Goal: Task Accomplishment & Management: Complete application form

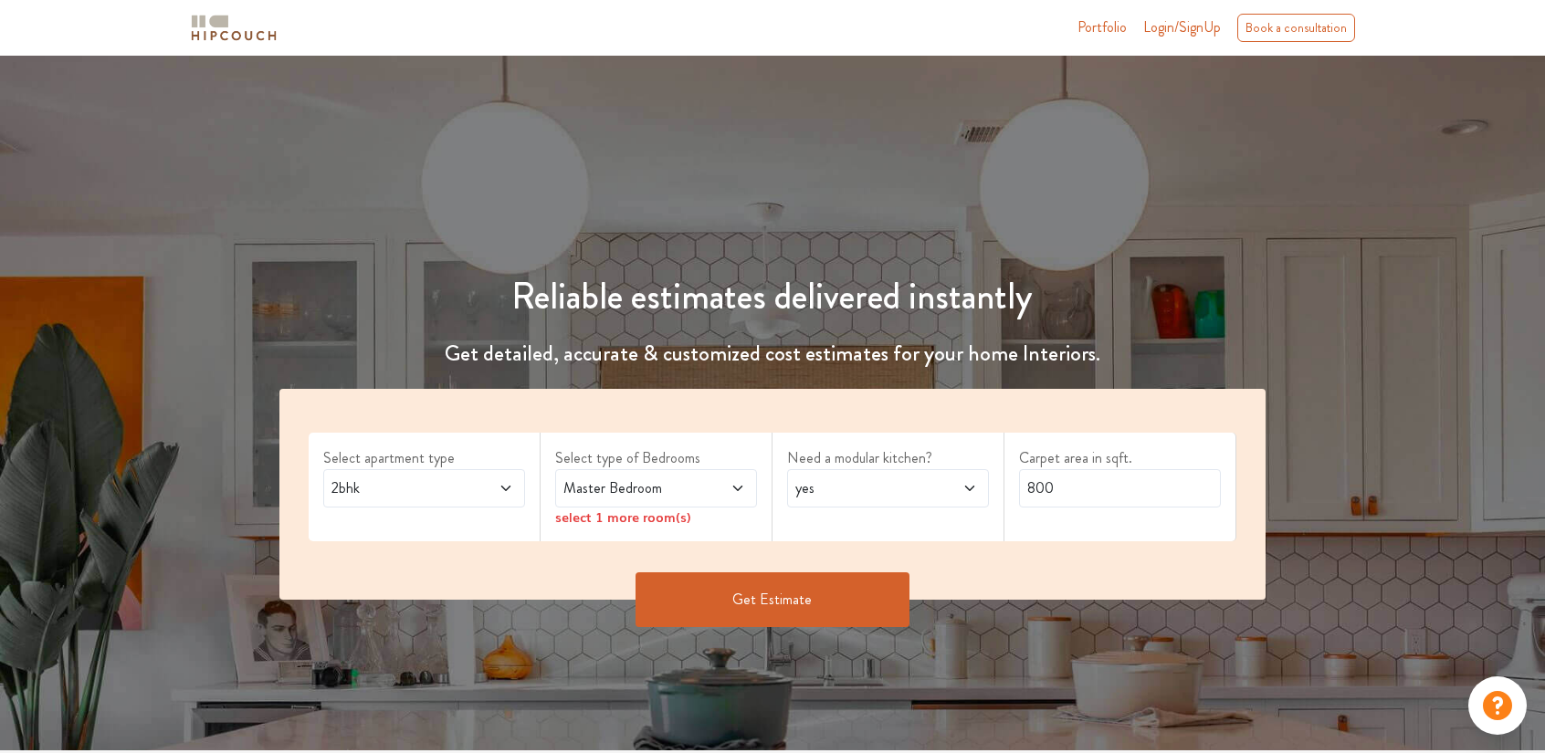
click at [505, 485] on icon at bounding box center [506, 488] width 15 height 15
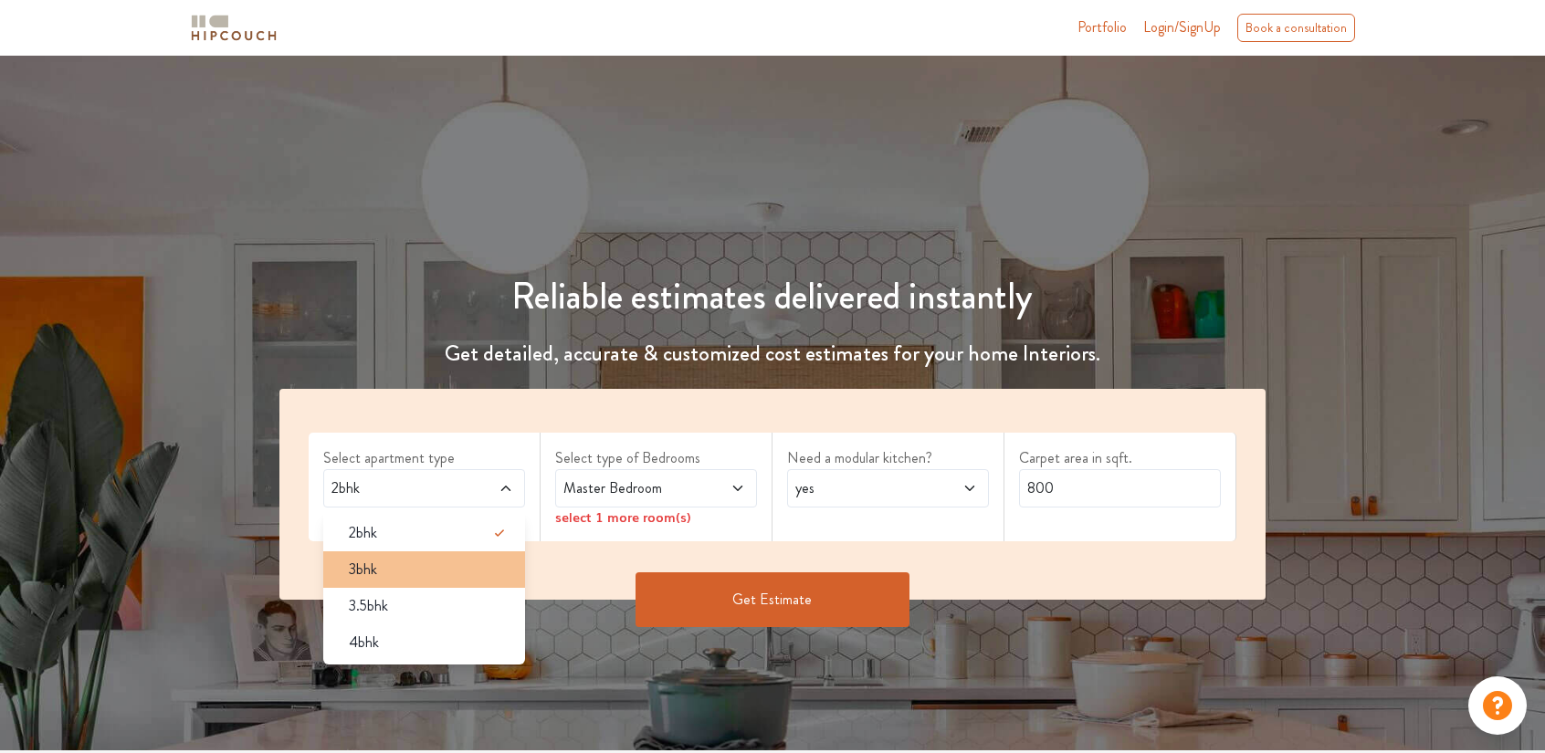
click at [380, 573] on div "3bhk" at bounding box center [429, 570] width 191 height 22
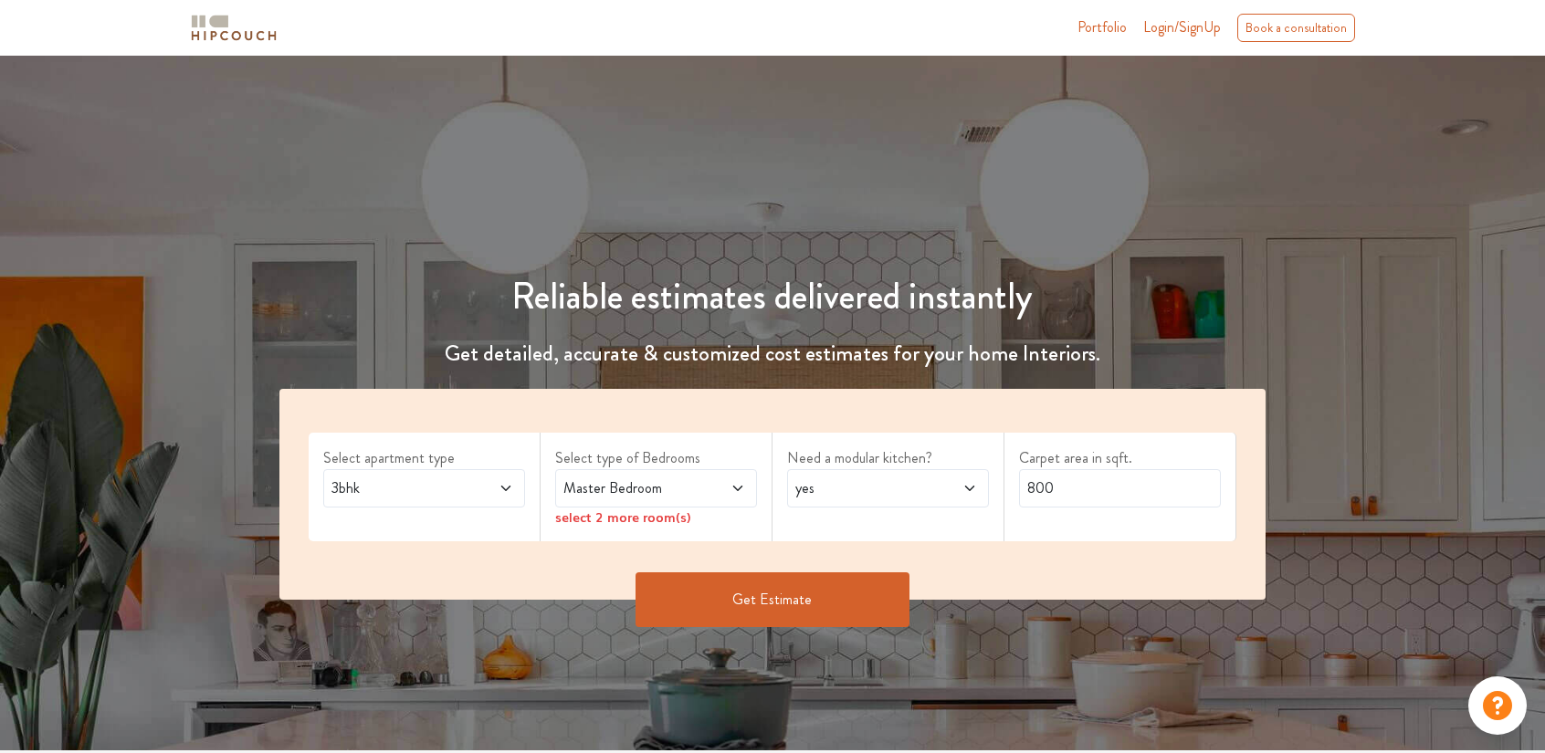
click at [742, 486] on icon at bounding box center [737, 488] width 9 height 5
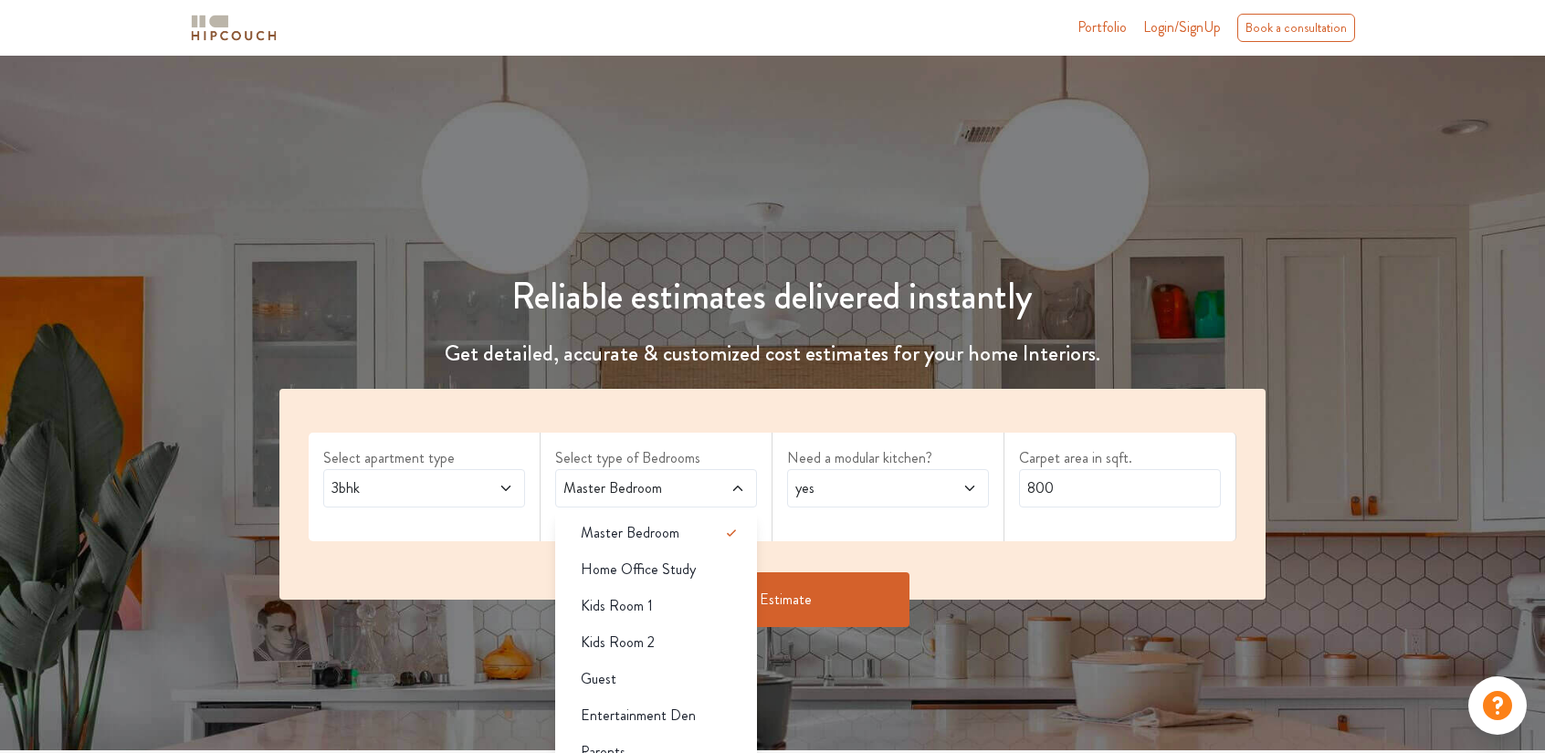
click at [729, 484] on span at bounding box center [721, 489] width 47 height 22
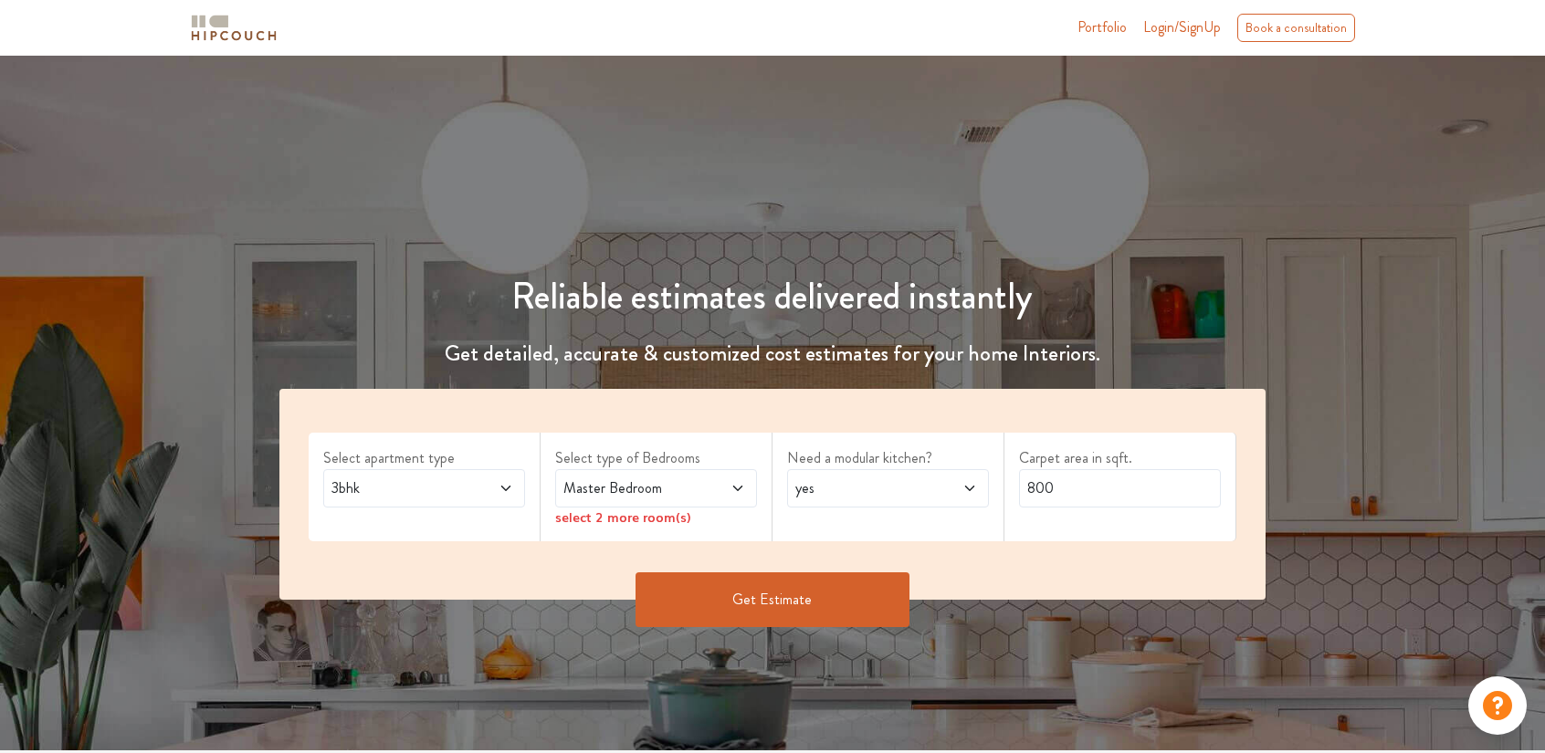
click at [729, 484] on span at bounding box center [721, 489] width 47 height 22
click at [665, 476] on div "Master Bedroom" at bounding box center [656, 488] width 202 height 38
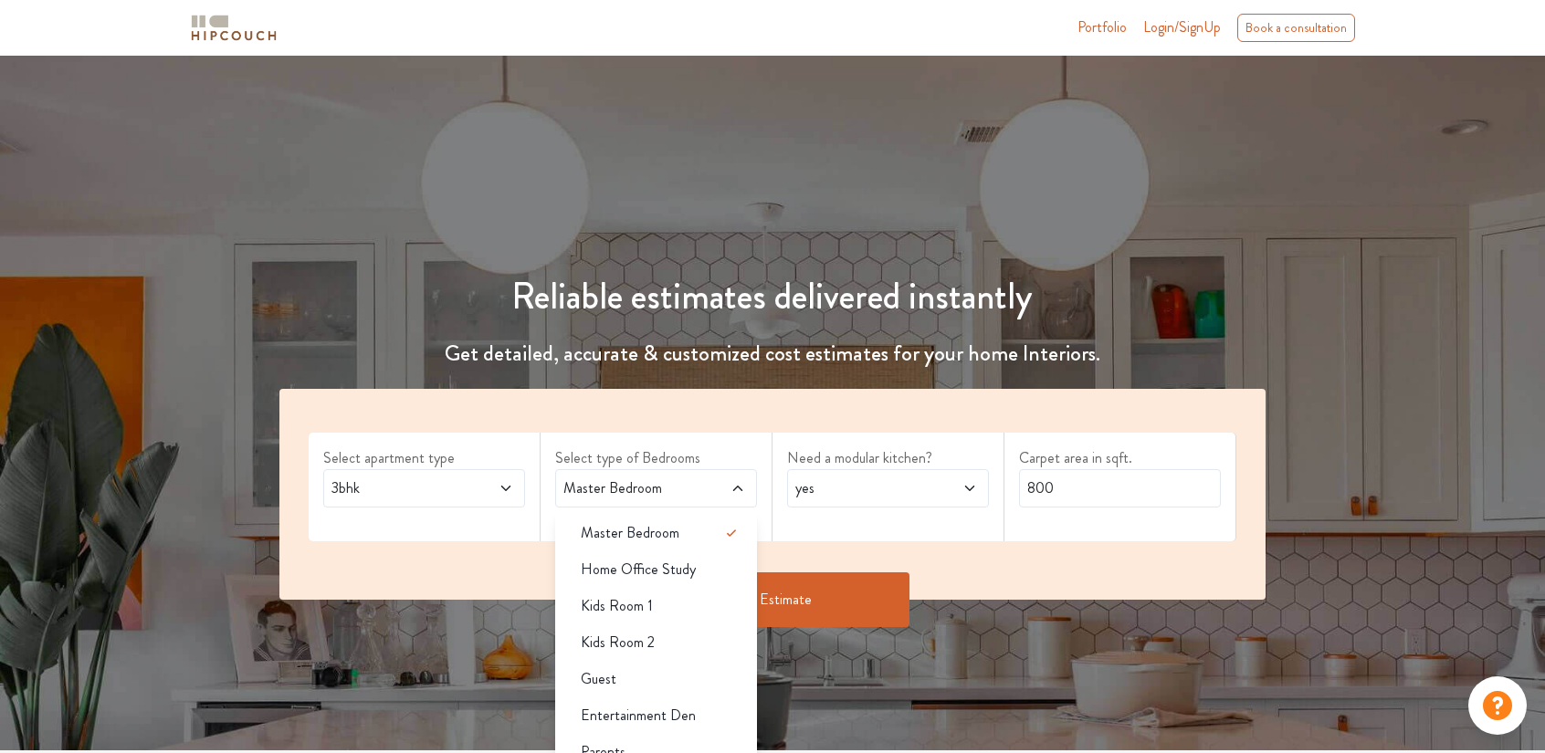
click at [506, 533] on div "Select apartment type 3bhk" at bounding box center [425, 487] width 232 height 109
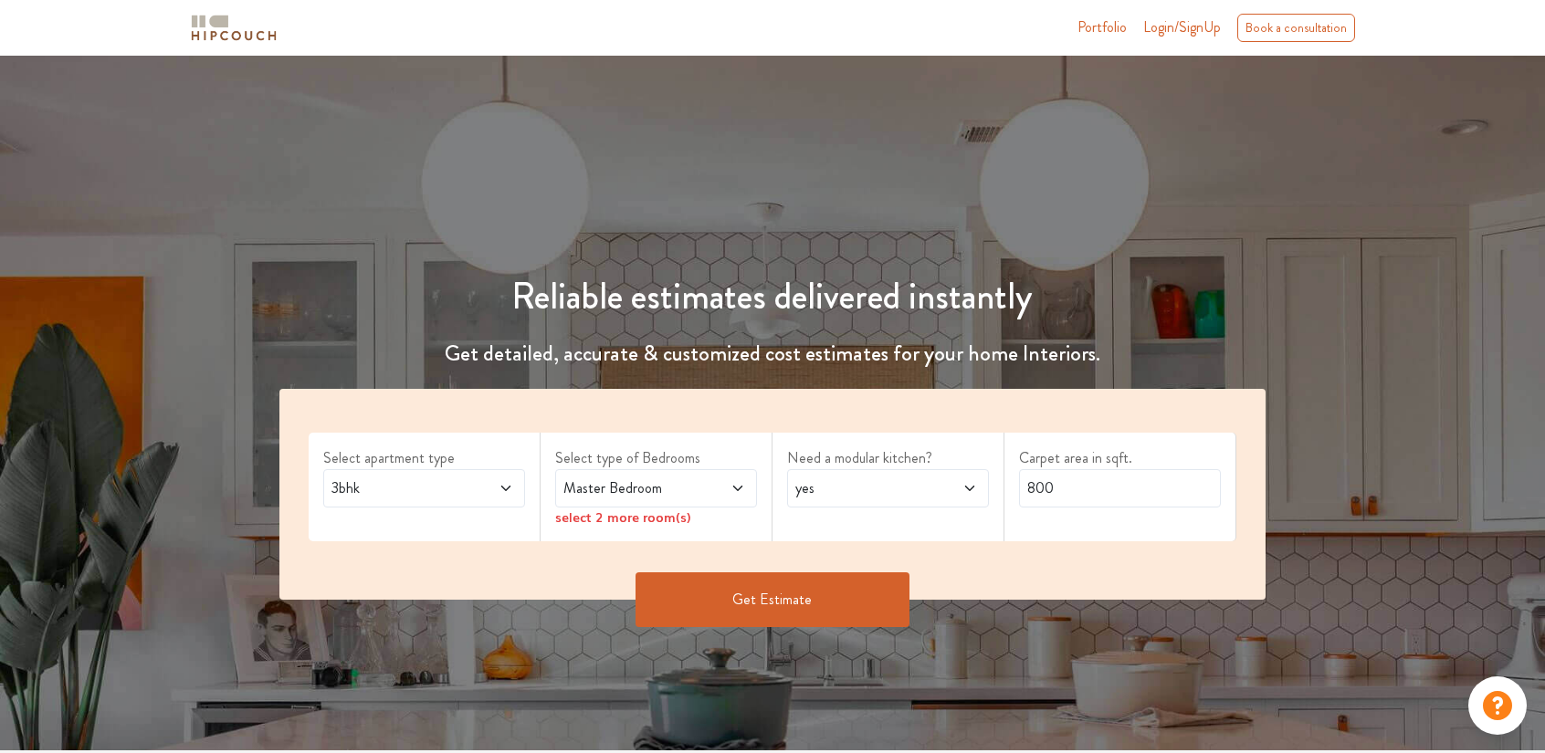
click at [626, 516] on div "select 2 more room(s)" at bounding box center [656, 517] width 202 height 19
click at [739, 492] on icon at bounding box center [737, 488] width 15 height 15
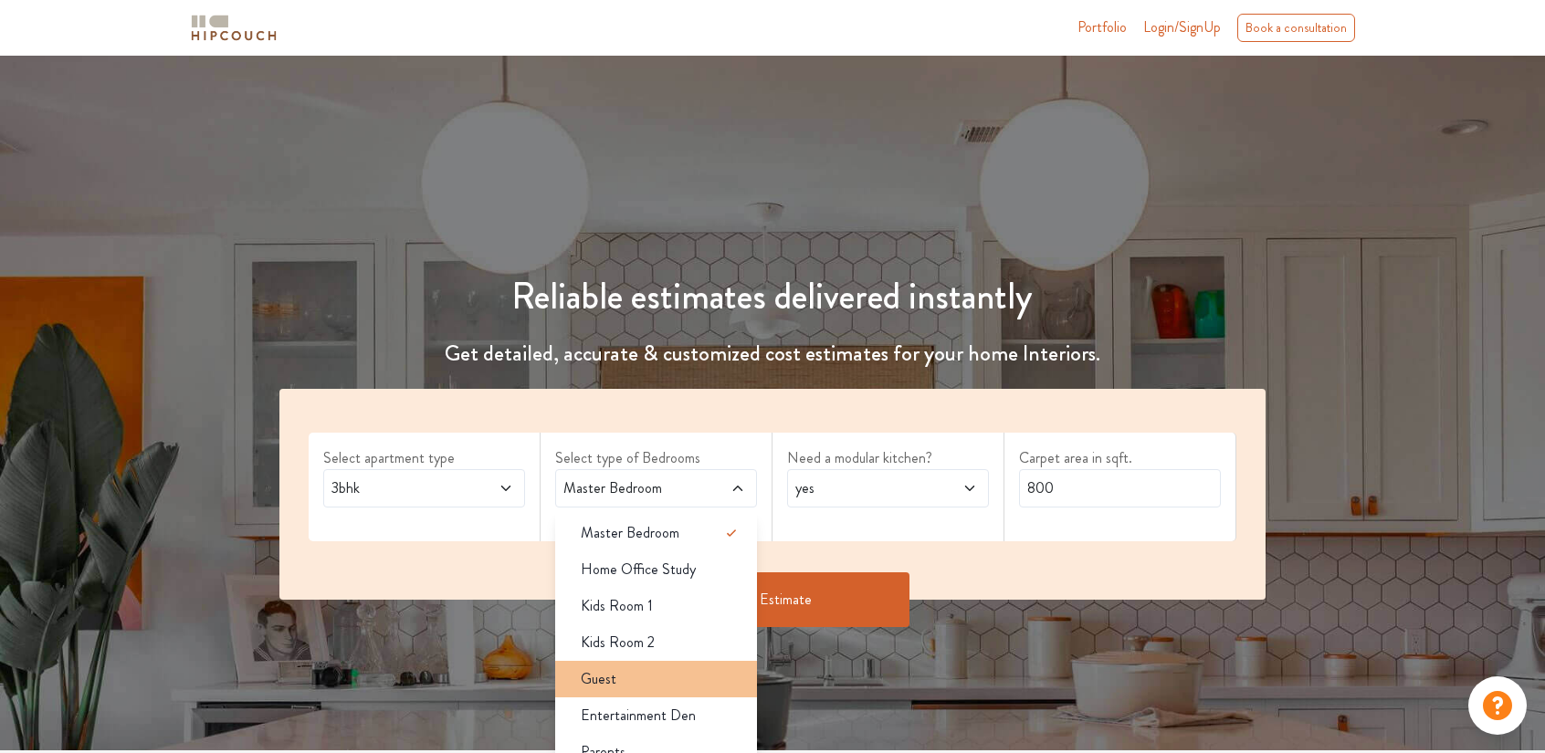
click at [672, 689] on li "Guest" at bounding box center [656, 679] width 202 height 37
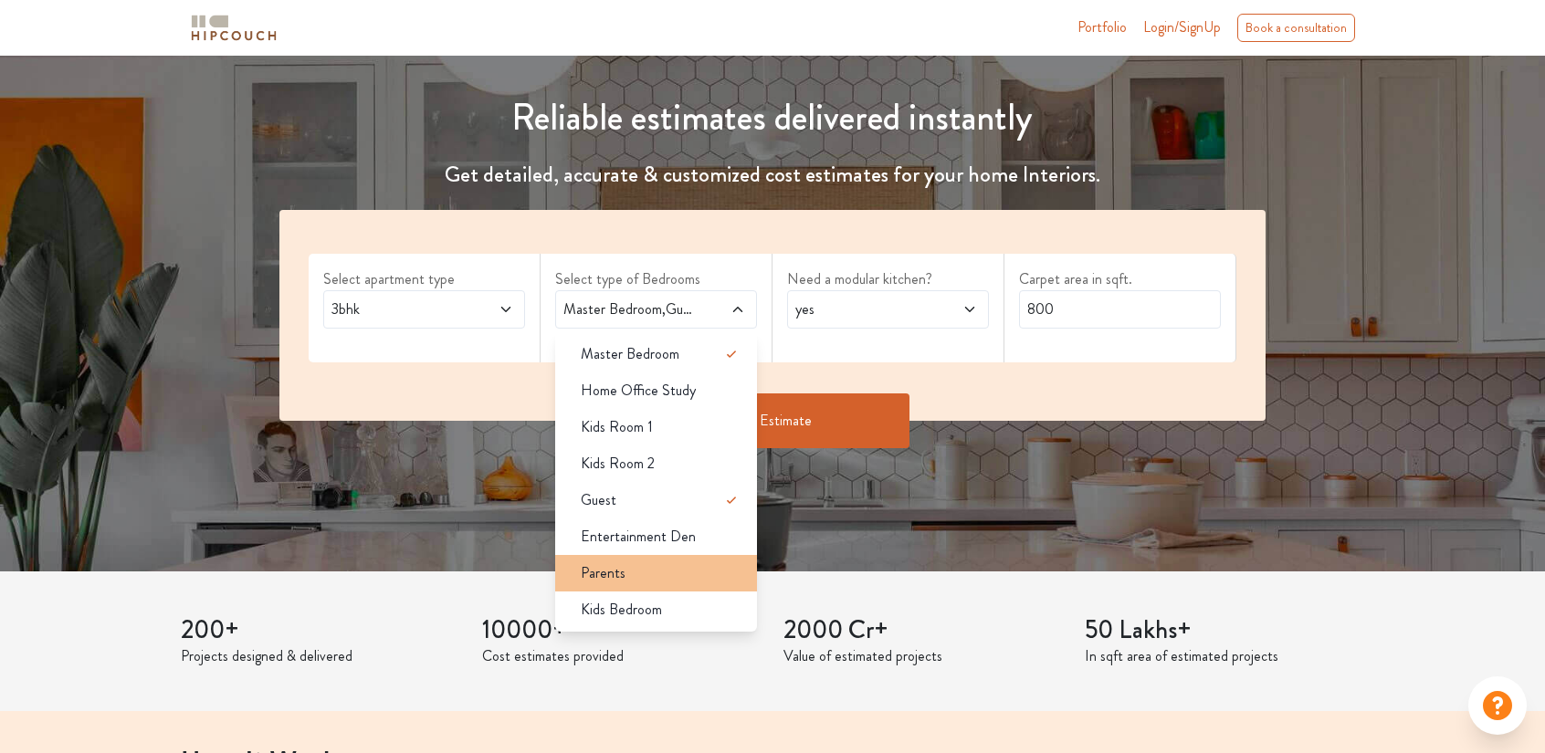
scroll to position [183, 0]
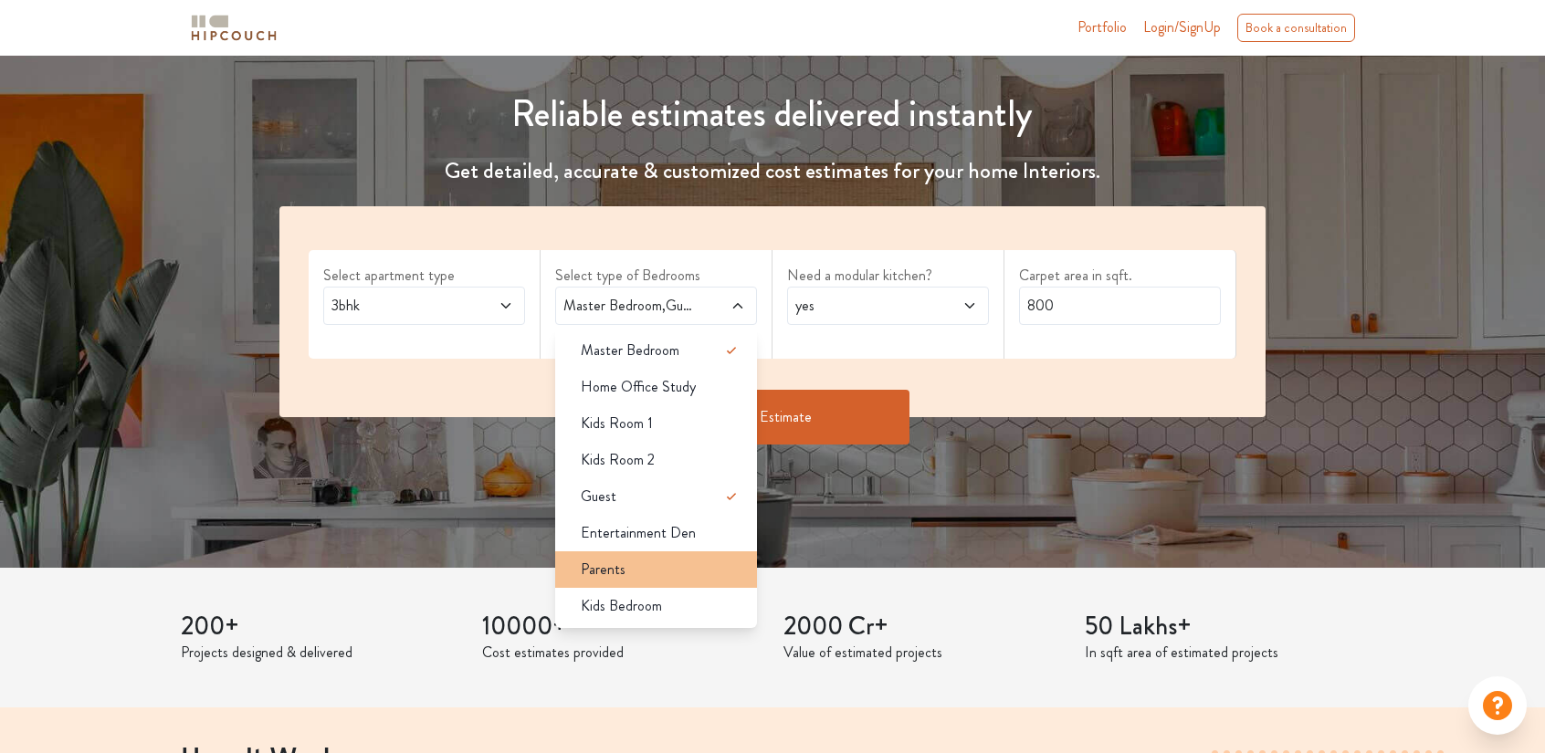
click at [657, 572] on div "Parents" at bounding box center [661, 570] width 191 height 22
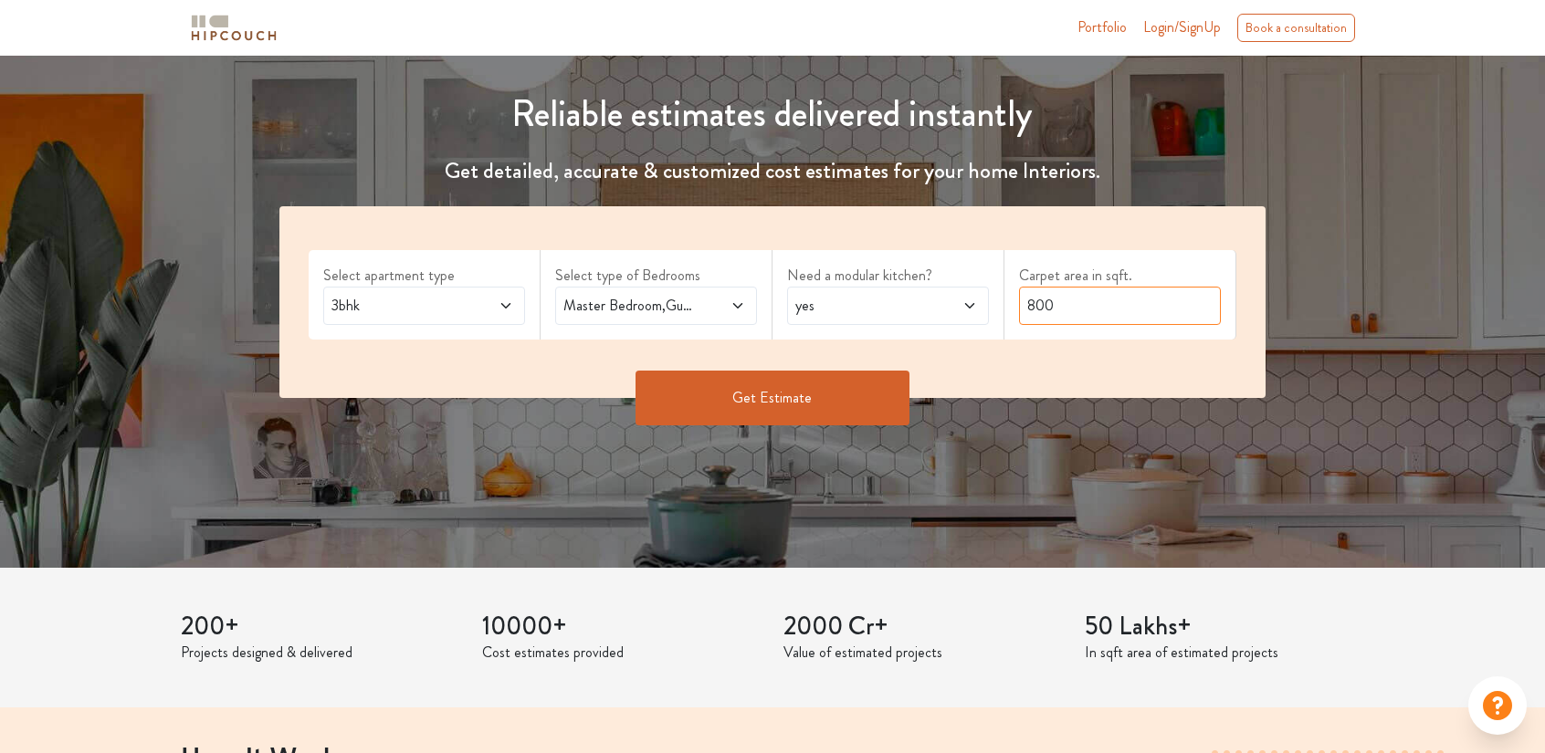
click at [1068, 303] on input "800" at bounding box center [1120, 306] width 202 height 38
drag, startPoint x: 1067, startPoint y: 303, endPoint x: 1020, endPoint y: 305, distance: 47.5
click at [1020, 305] on input "800" at bounding box center [1120, 306] width 202 height 38
type input "1100"
click at [819, 389] on button "Get Estimate" at bounding box center [772, 398] width 274 height 55
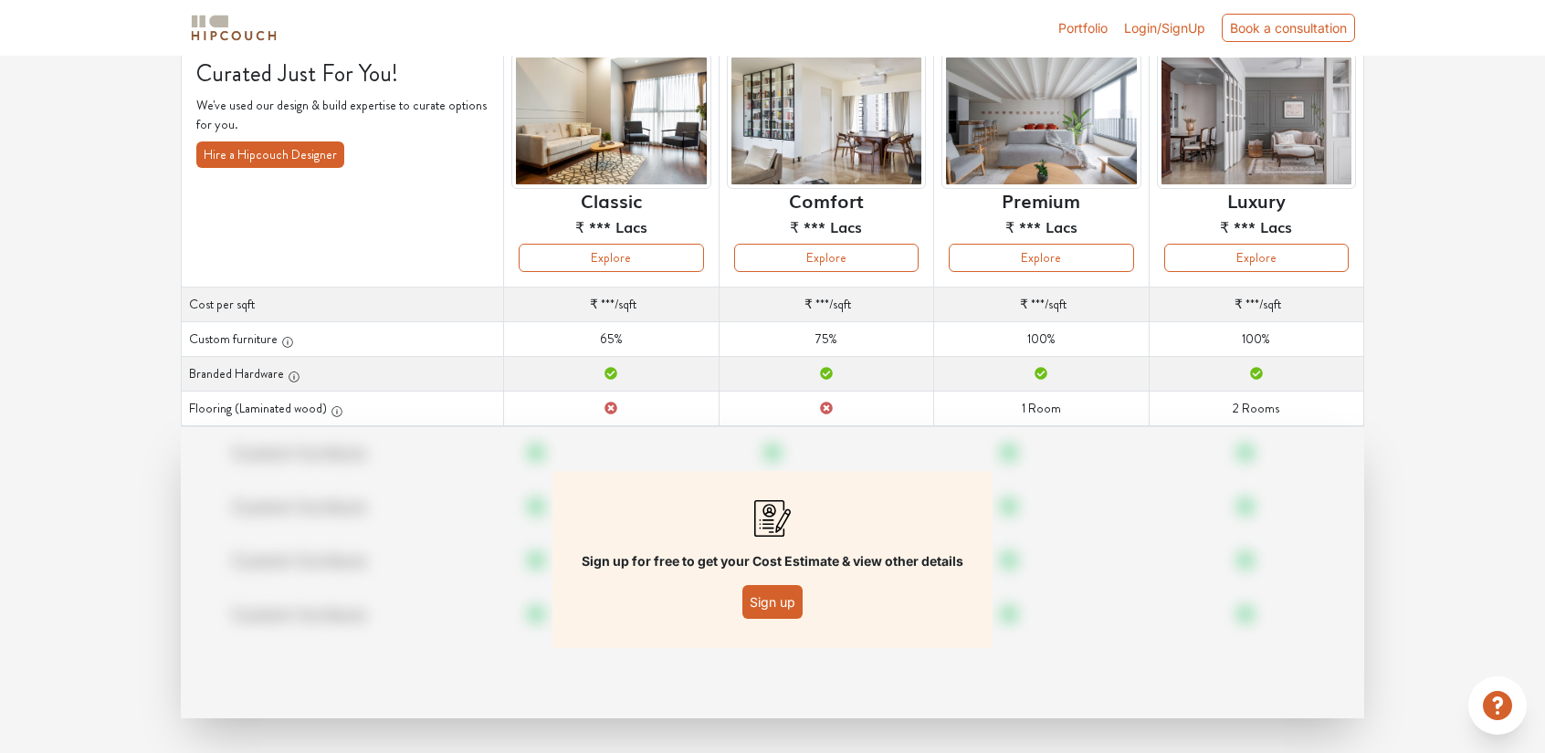
scroll to position [142, 0]
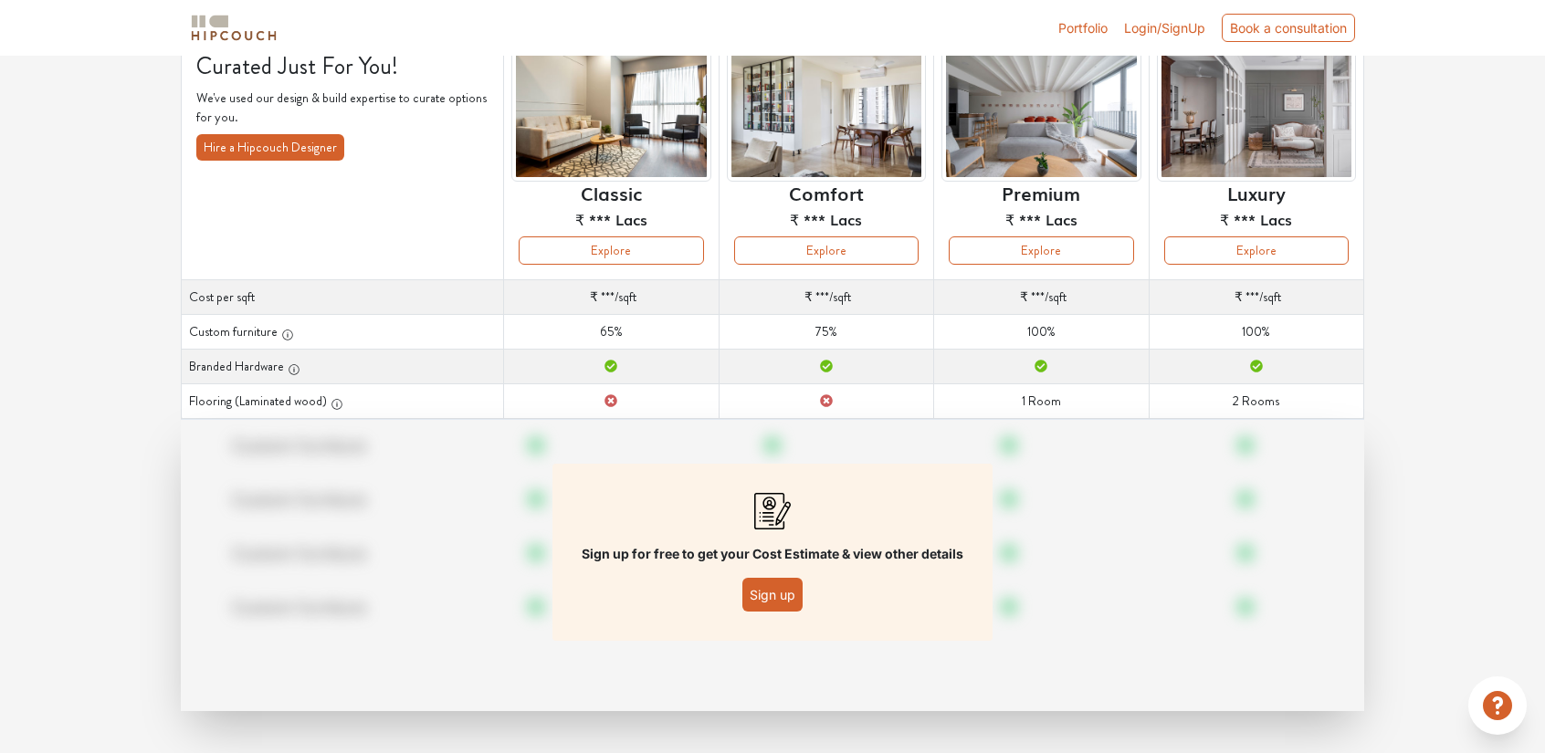
click at [776, 598] on button "Sign up" at bounding box center [772, 595] width 60 height 34
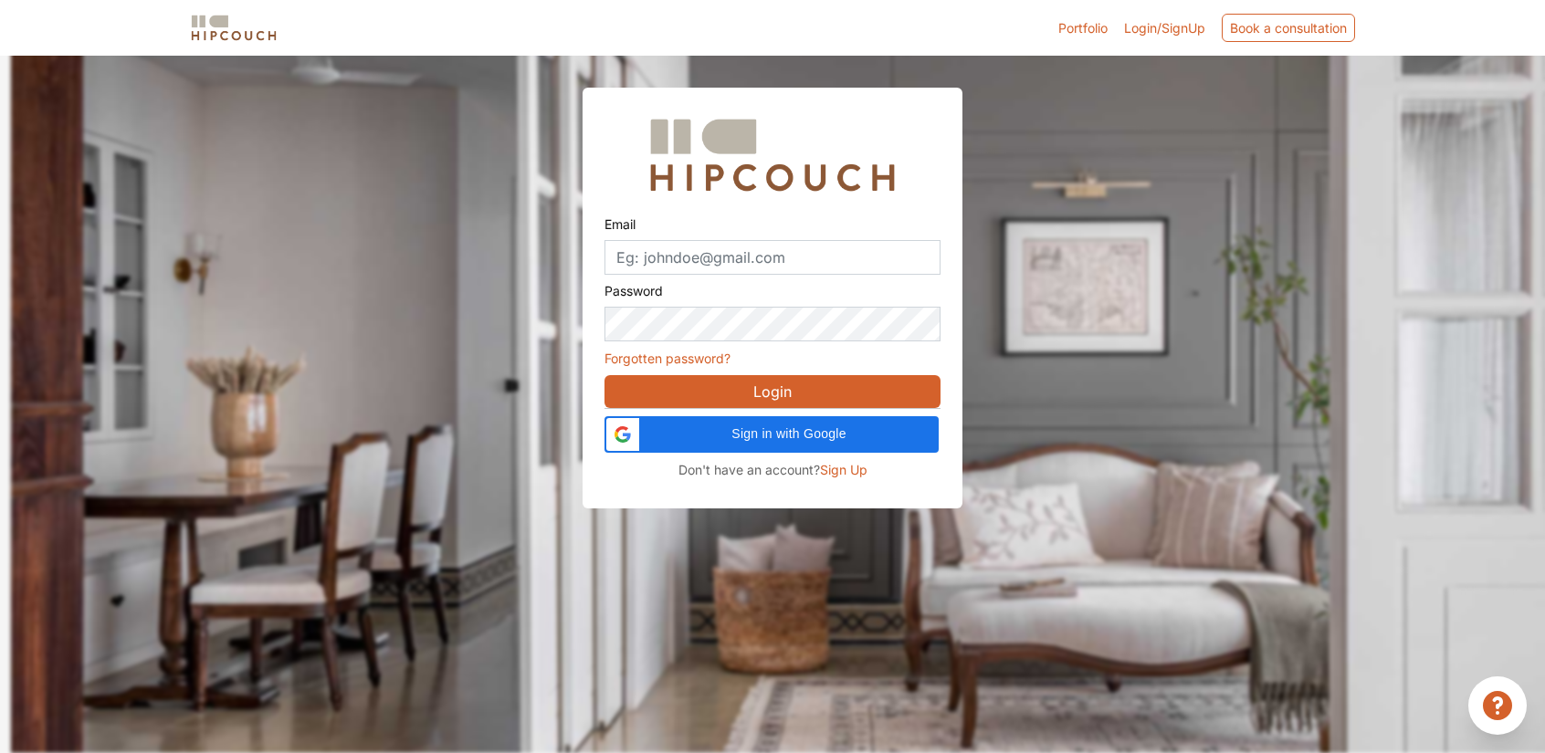
scroll to position [55, 0]
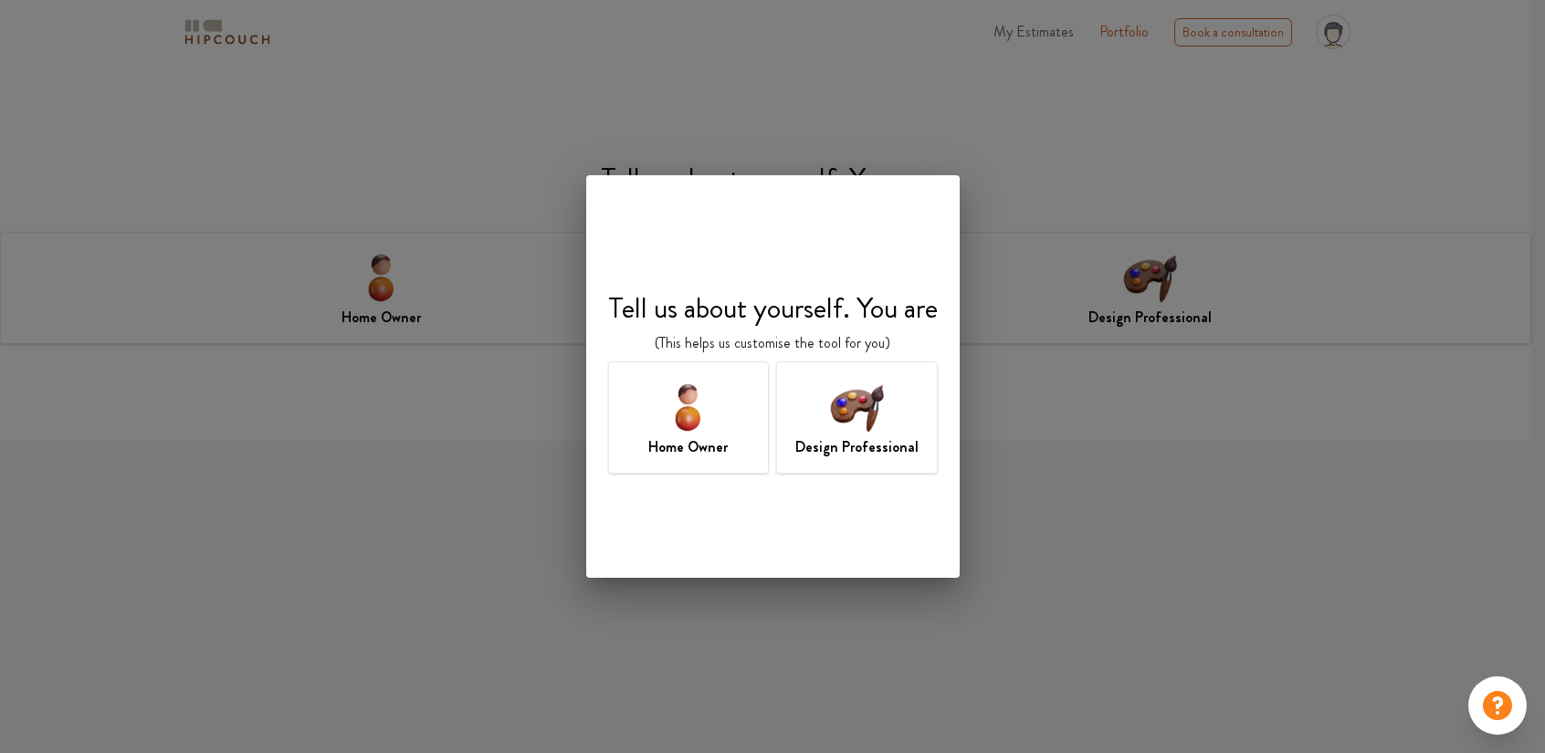
click at [856, 431] on img at bounding box center [856, 406] width 59 height 59
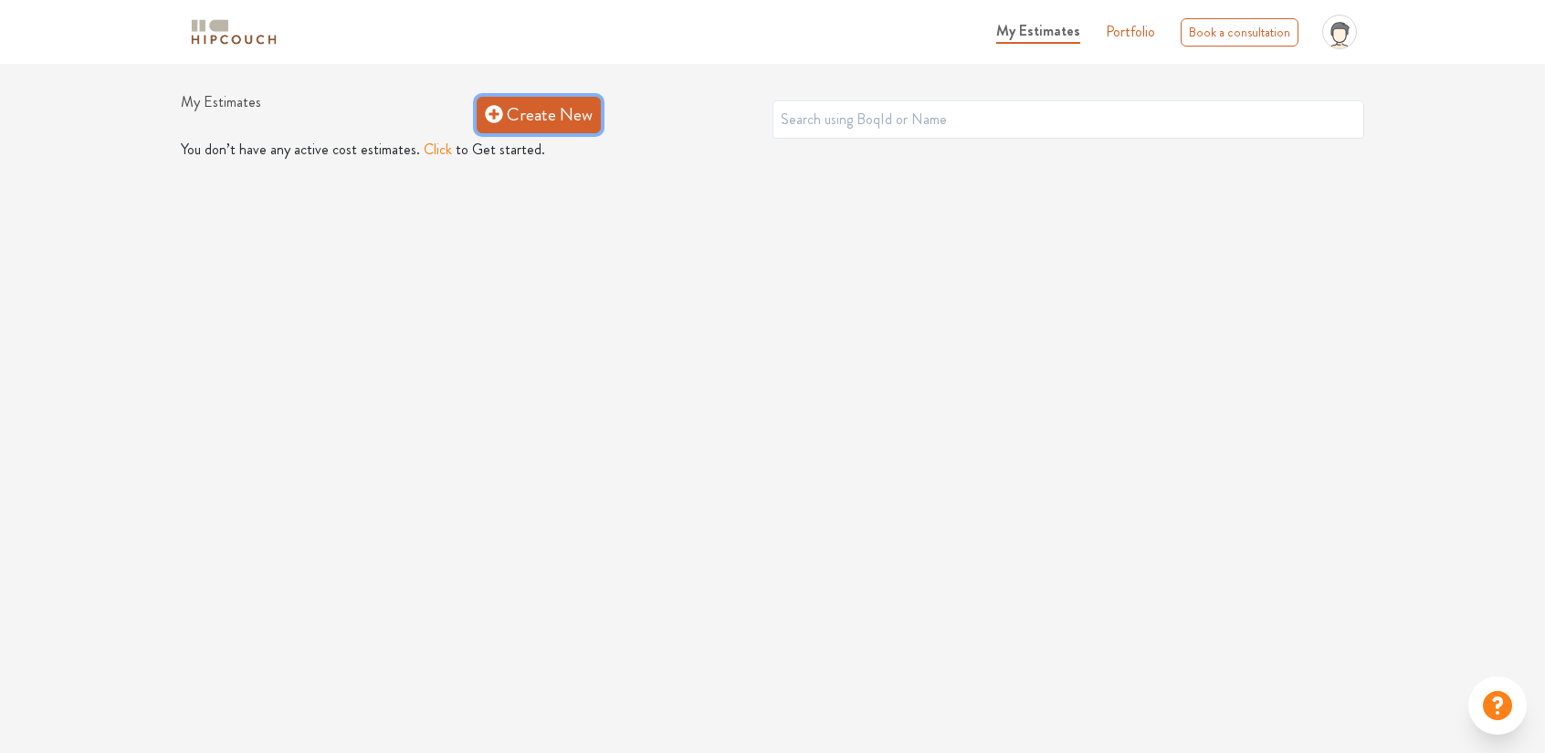
click at [483, 121] on link "Create New" at bounding box center [539, 115] width 124 height 37
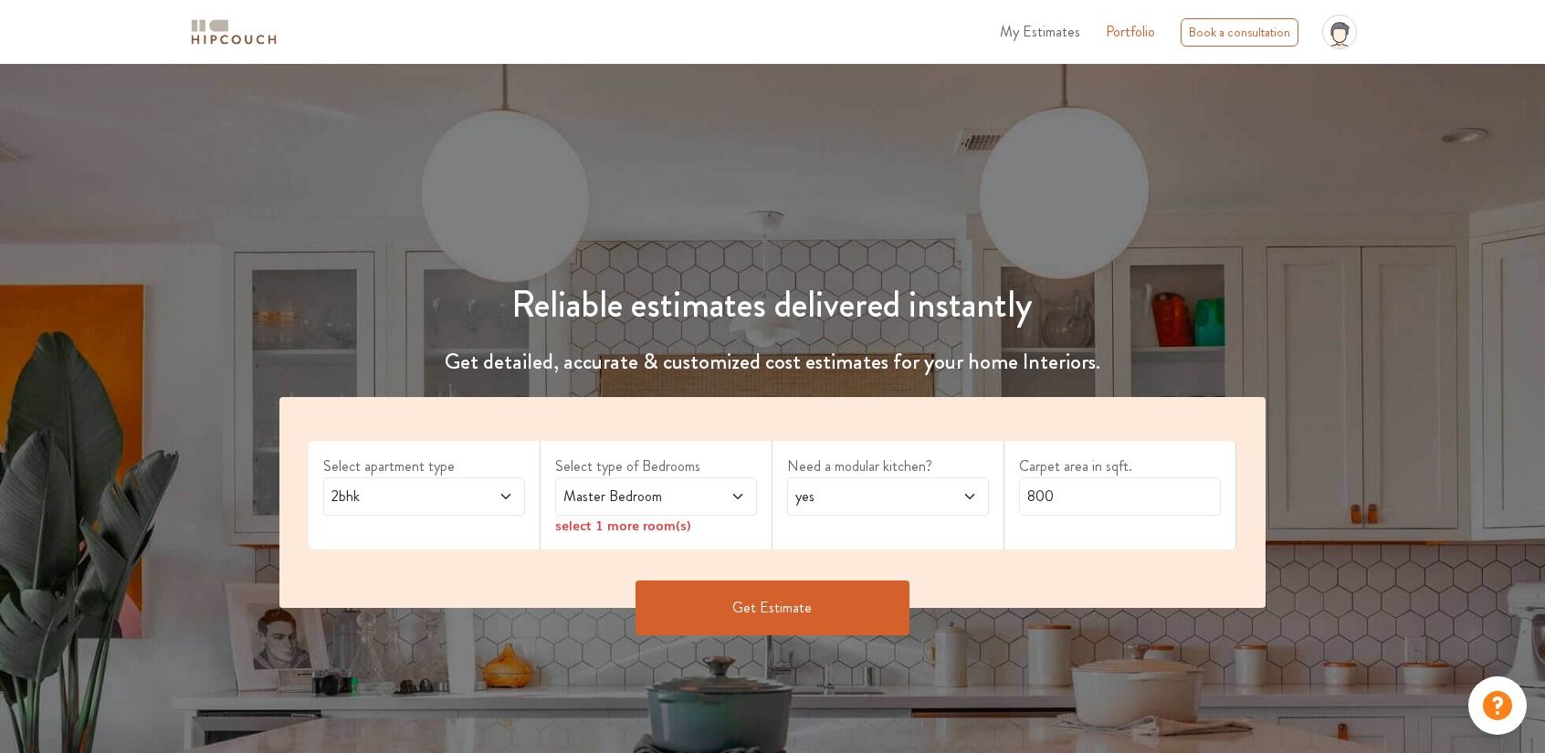
click at [470, 500] on span at bounding box center [490, 497] width 47 height 22
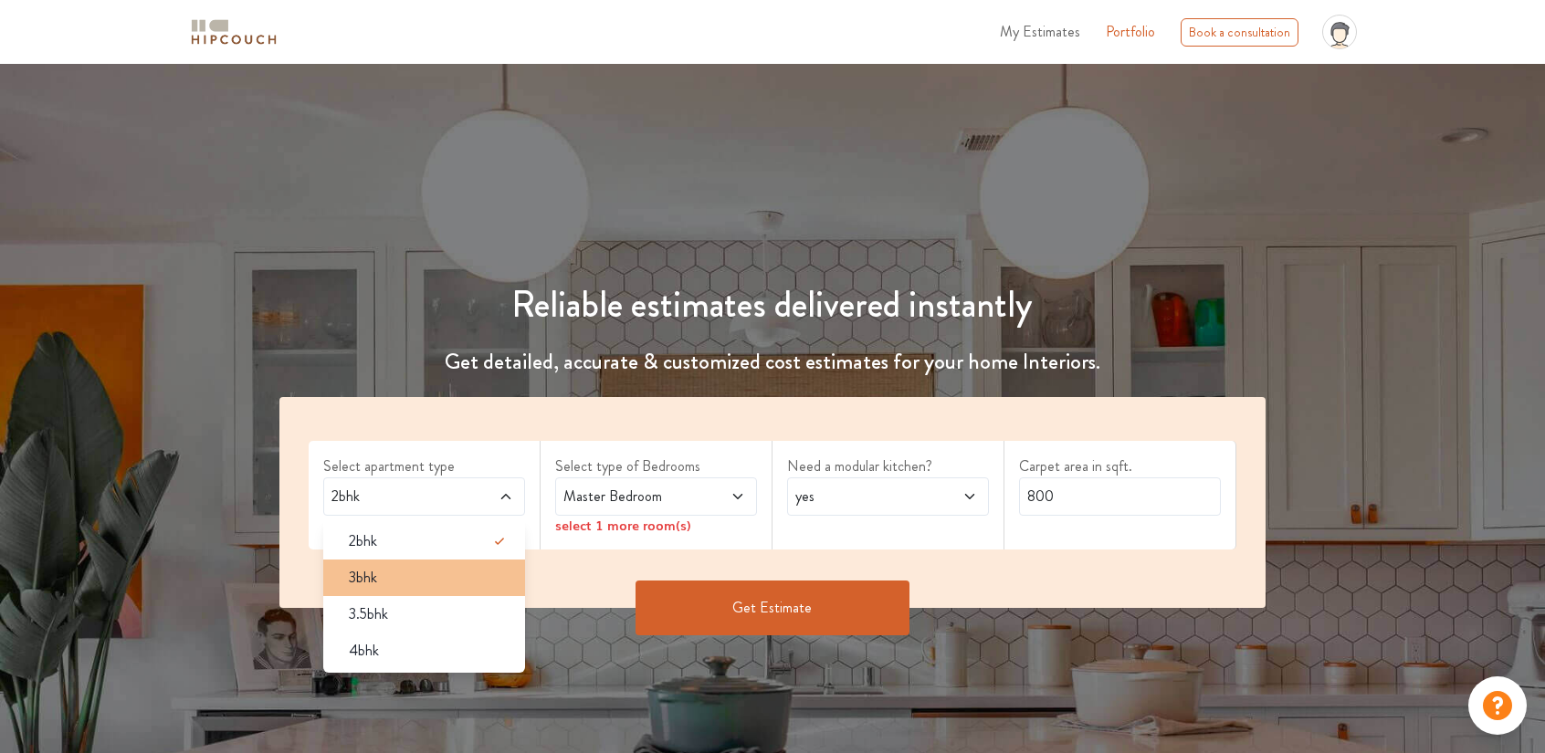
click at [367, 579] on span "3bhk" at bounding box center [363, 578] width 28 height 22
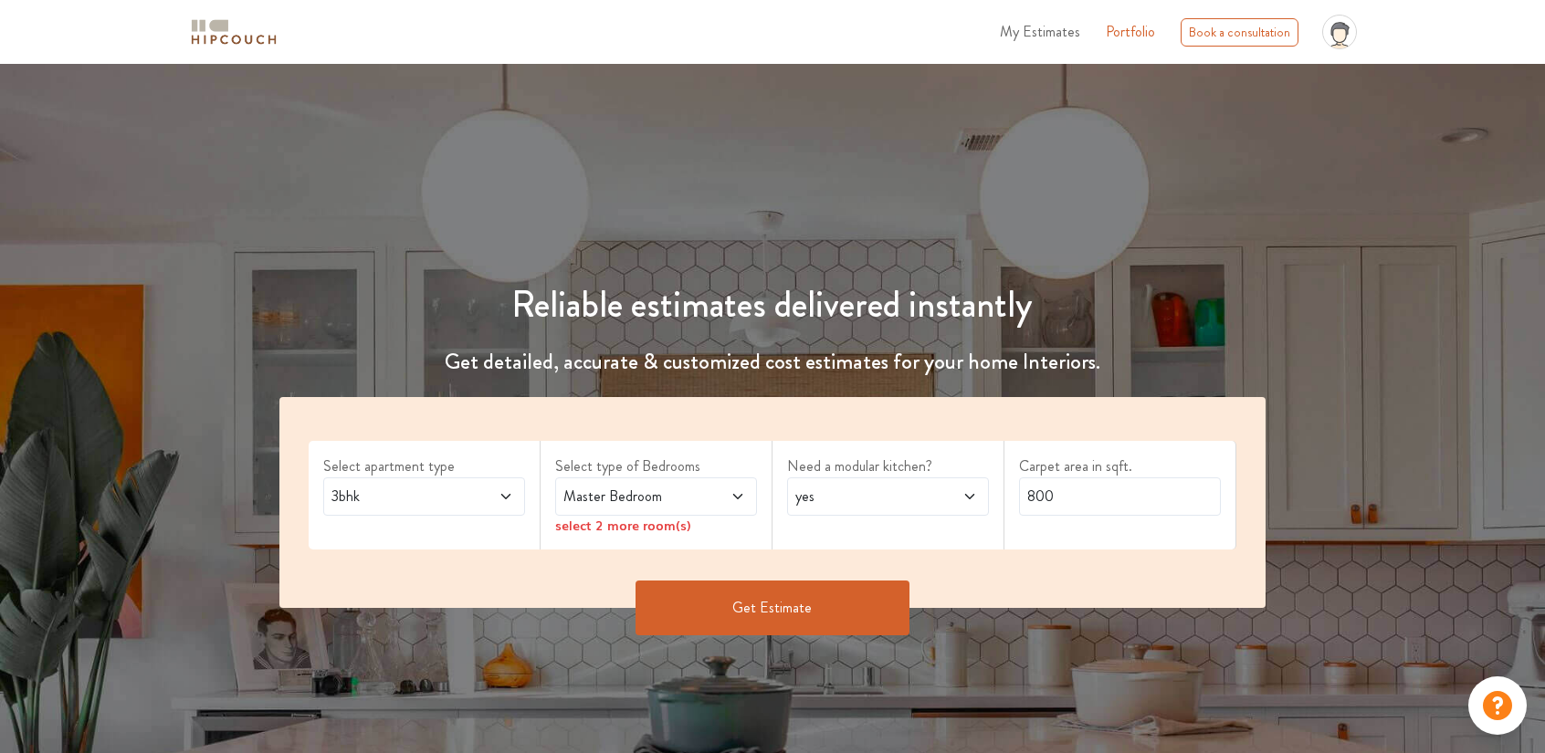
click at [712, 501] on span at bounding box center [721, 497] width 47 height 22
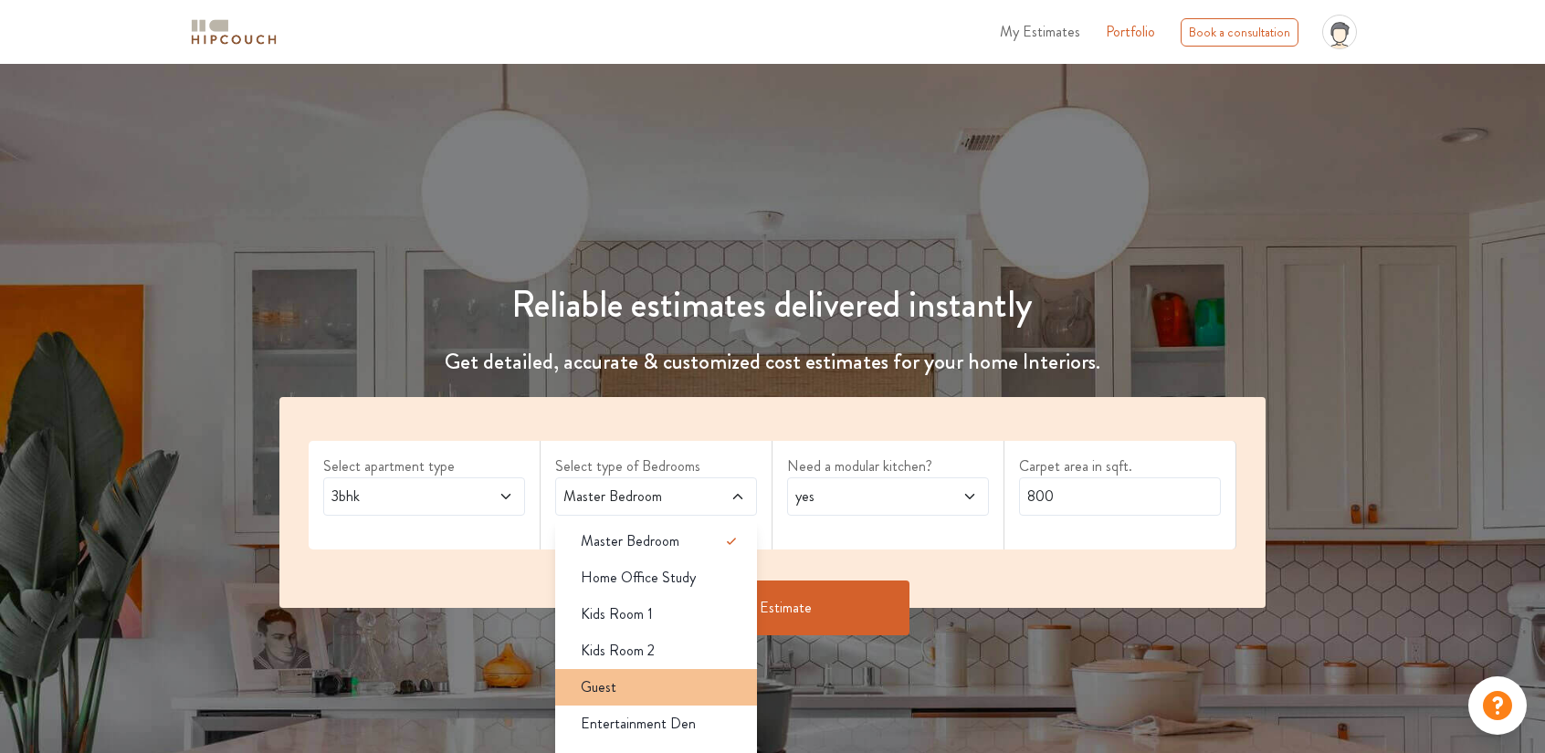
click at [656, 688] on div "Guest" at bounding box center [661, 688] width 191 height 22
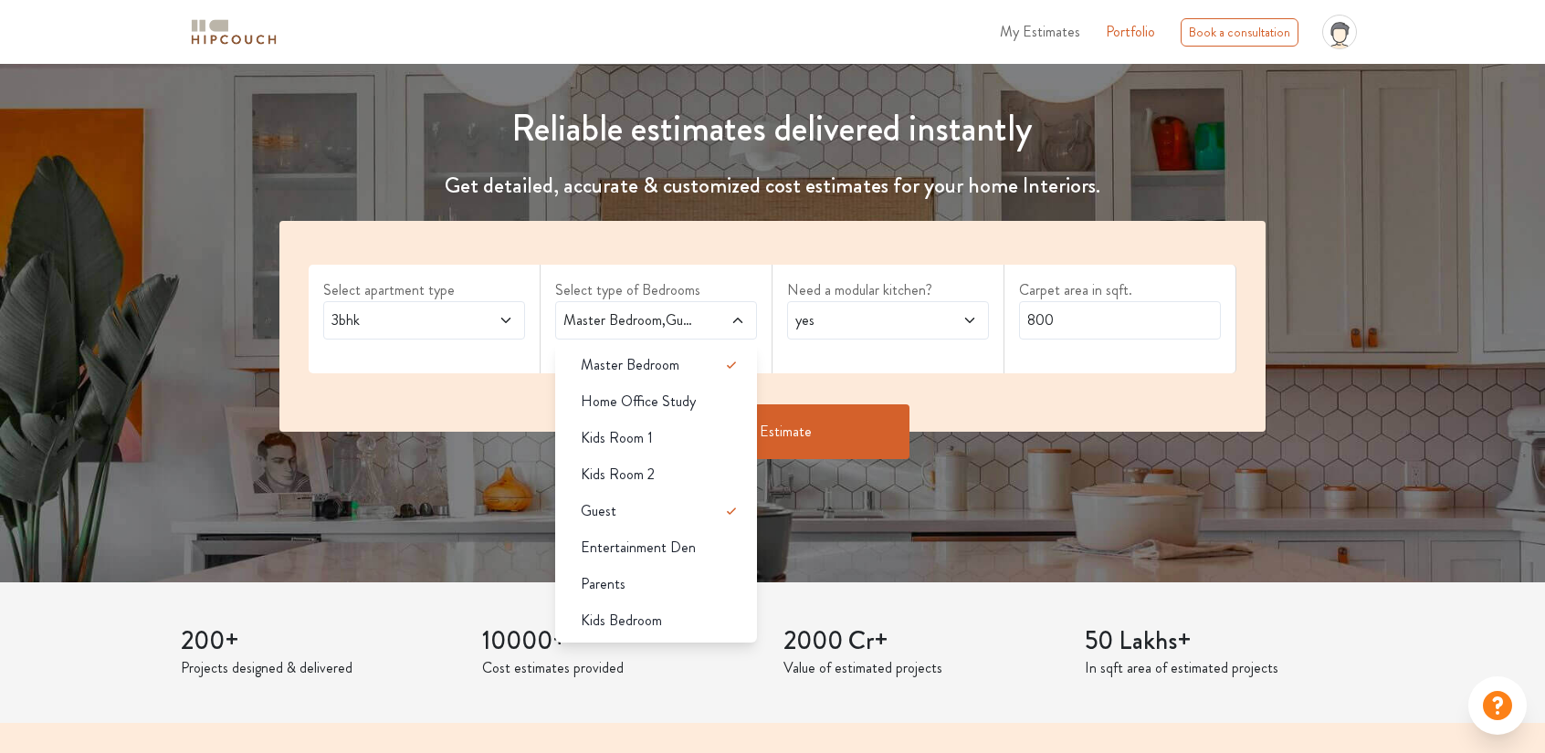
scroll to position [183, 0]
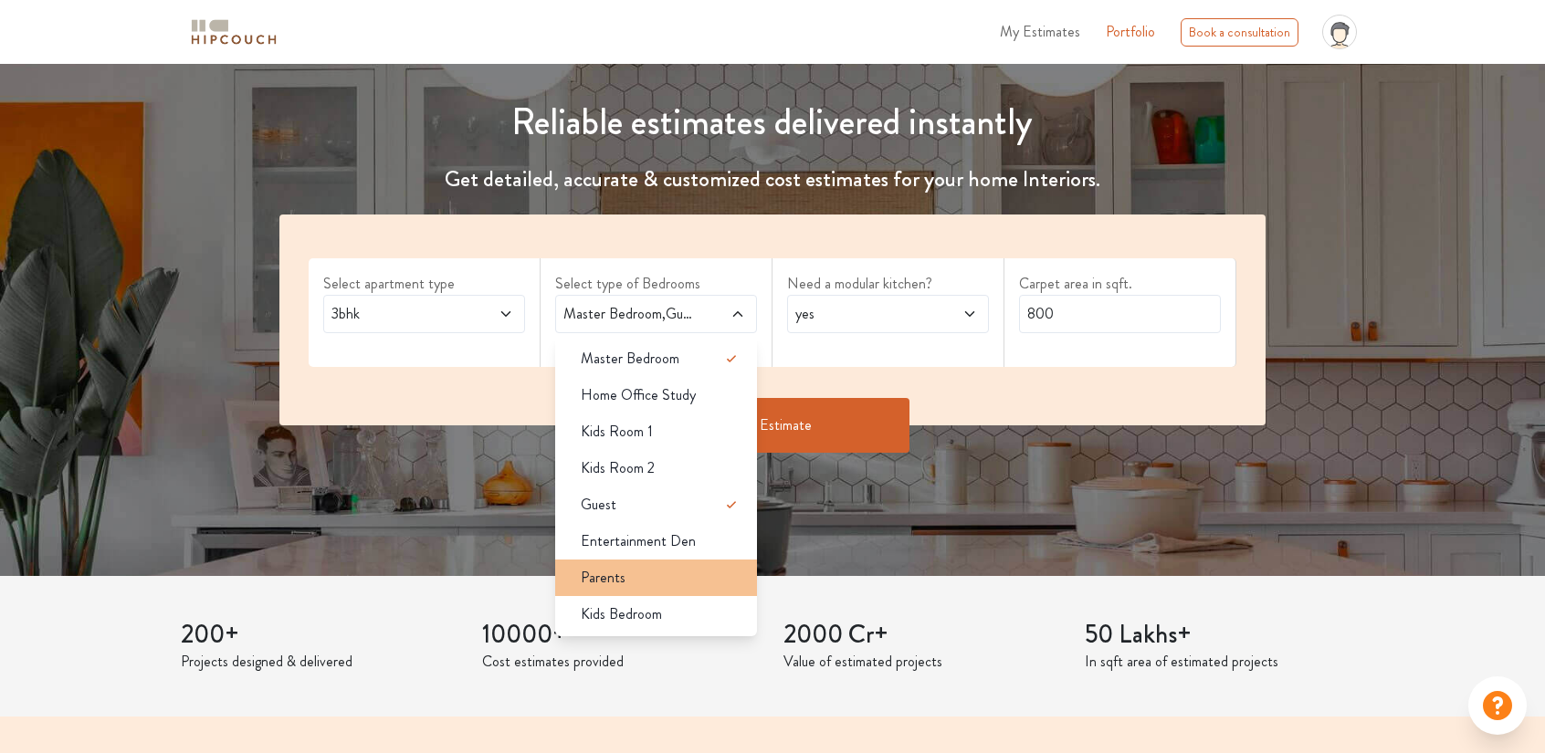
click at [676, 584] on div "Parents" at bounding box center [661, 578] width 191 height 22
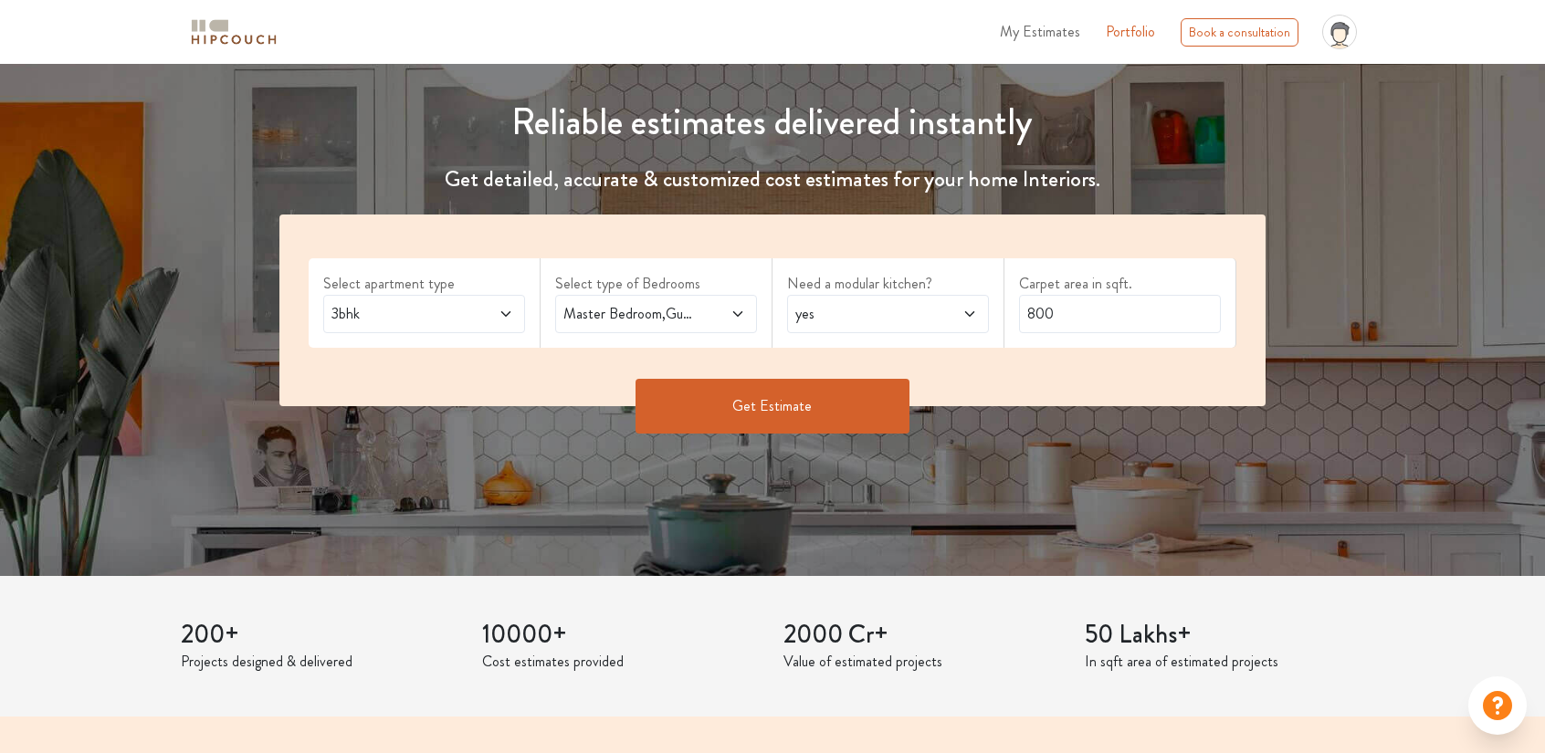
click at [926, 313] on span "yes" at bounding box center [861, 314] width 139 height 22
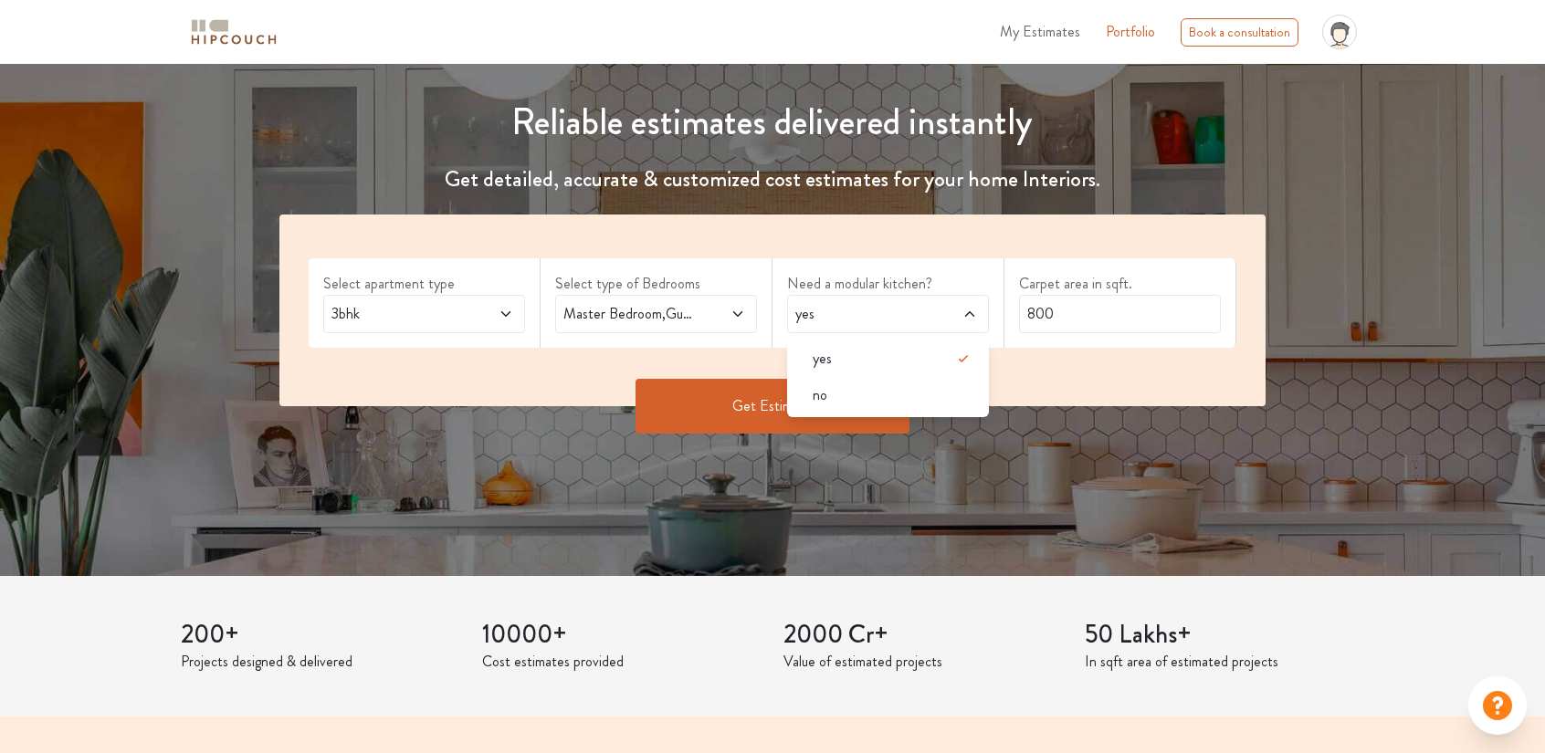
click at [926, 313] on span "yes" at bounding box center [861, 314] width 139 height 22
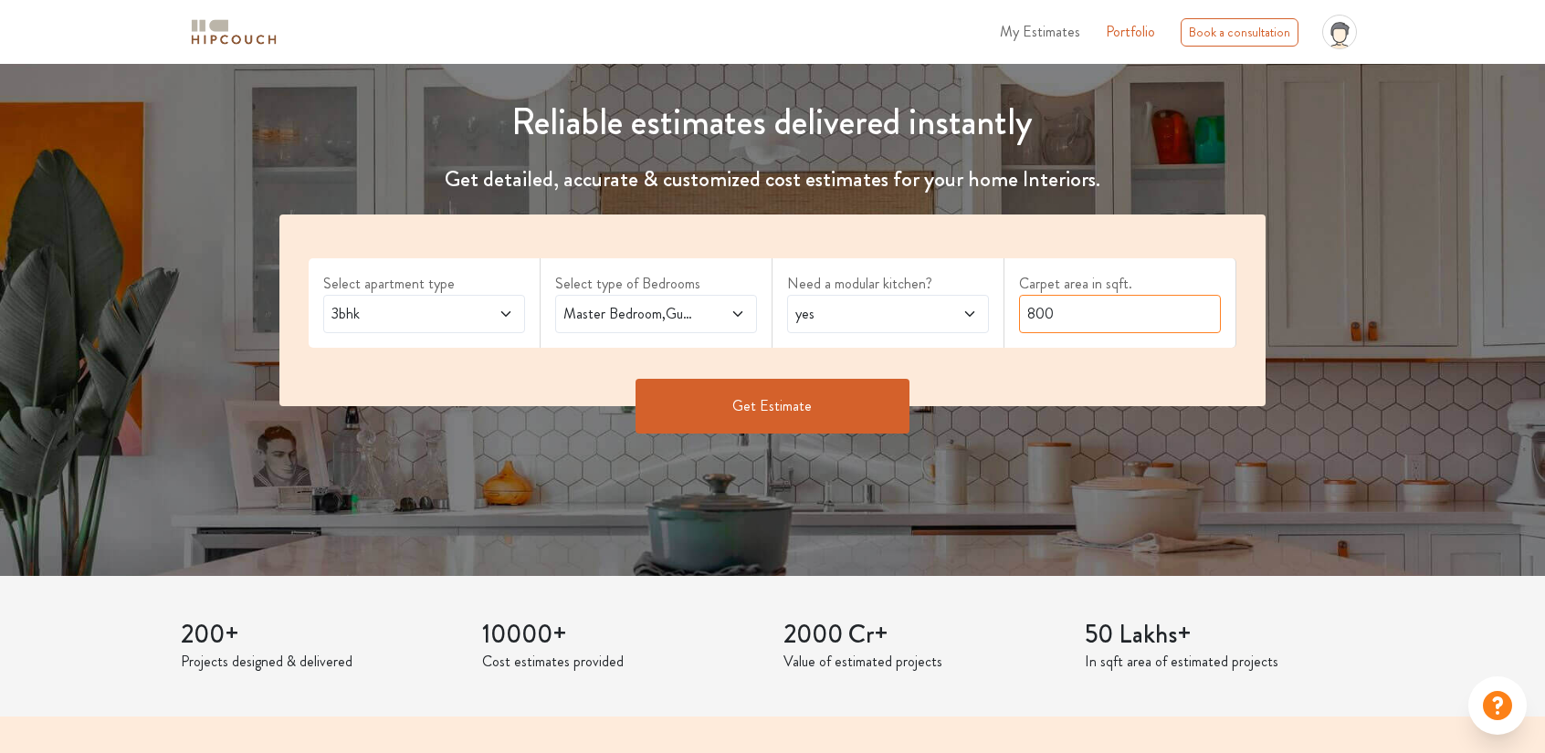
drag, startPoint x: 1087, startPoint y: 310, endPoint x: 1015, endPoint y: 316, distance: 72.4
click at [1015, 316] on div "Carpet area in sqft. 800" at bounding box center [1120, 302] width 232 height 89
type input "1100"
click at [783, 407] on button "Get Estimate" at bounding box center [772, 406] width 274 height 55
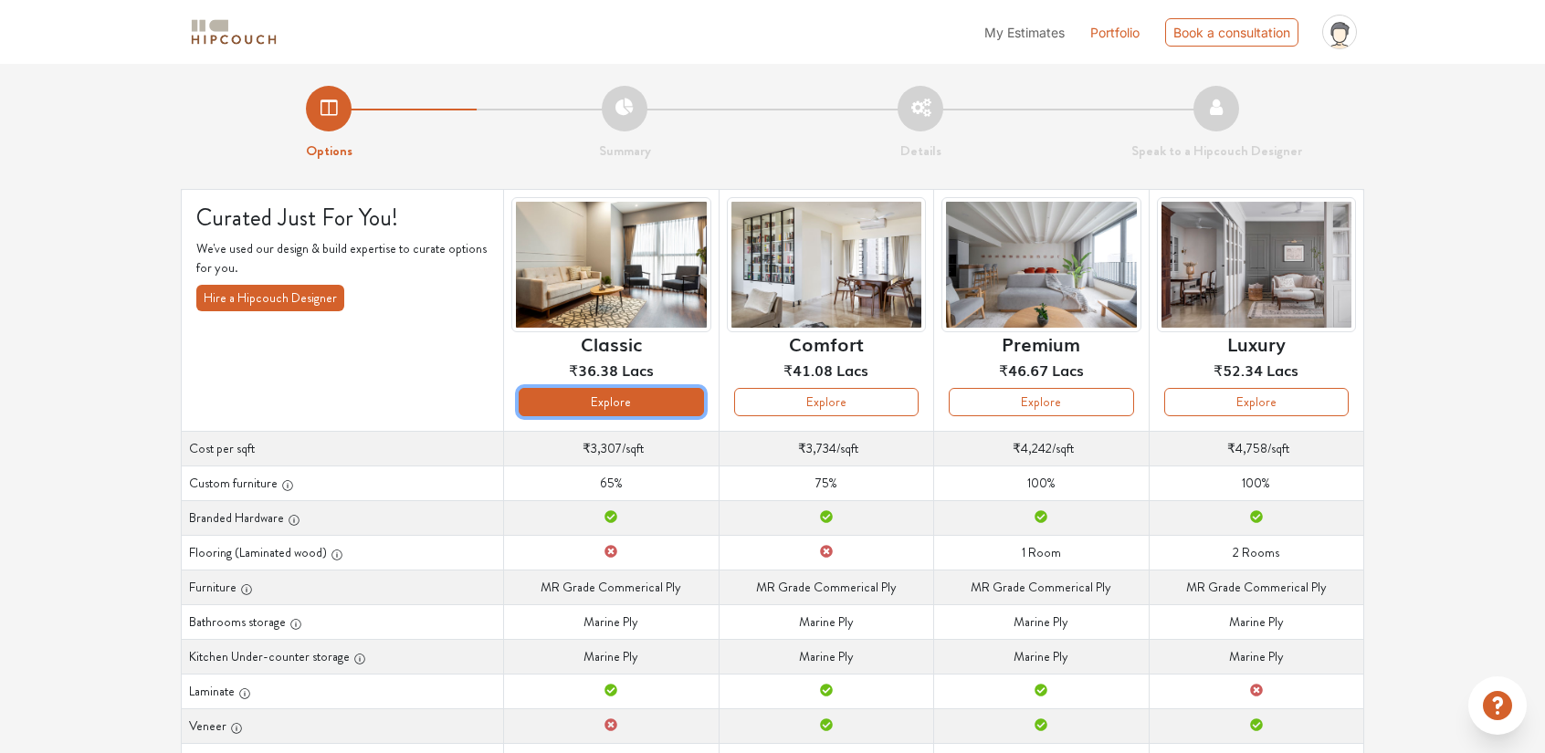
click at [620, 406] on button "Explore" at bounding box center [611, 402] width 184 height 28
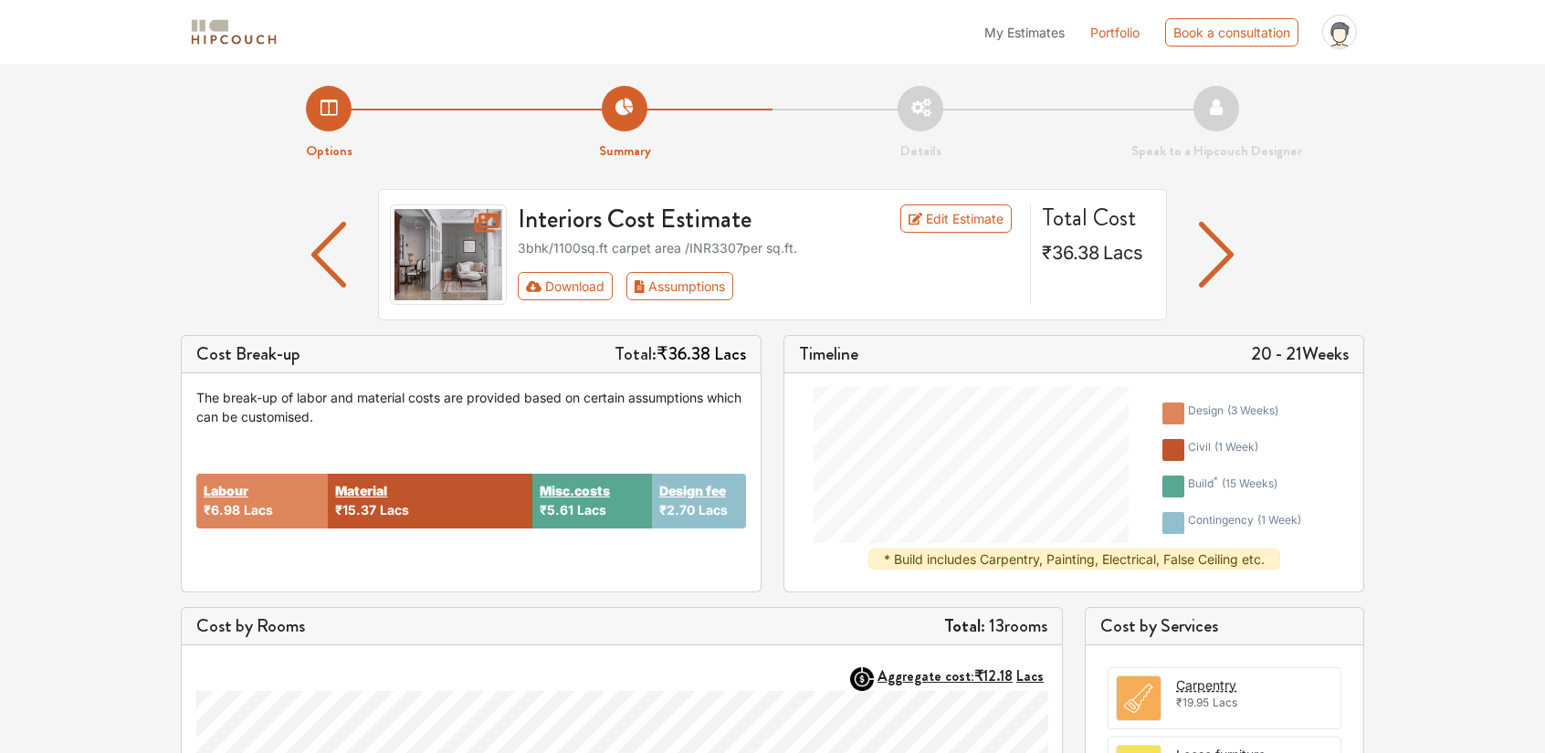
click at [488, 224] on icon at bounding box center [488, 221] width 29 height 26
click at [470, 257] on img at bounding box center [448, 255] width 117 height 100
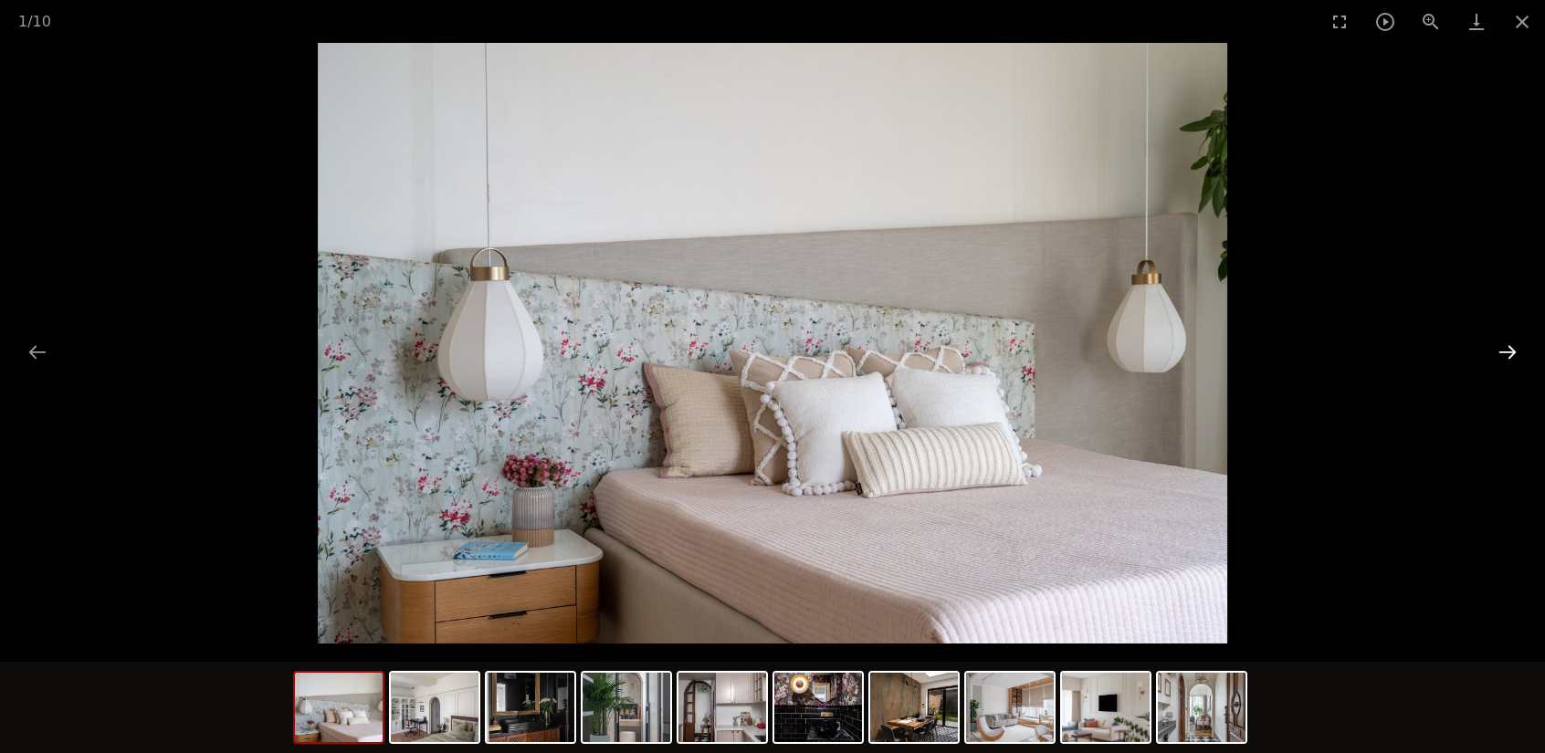
click at [1500, 356] on button "Next slide" at bounding box center [1507, 352] width 38 height 36
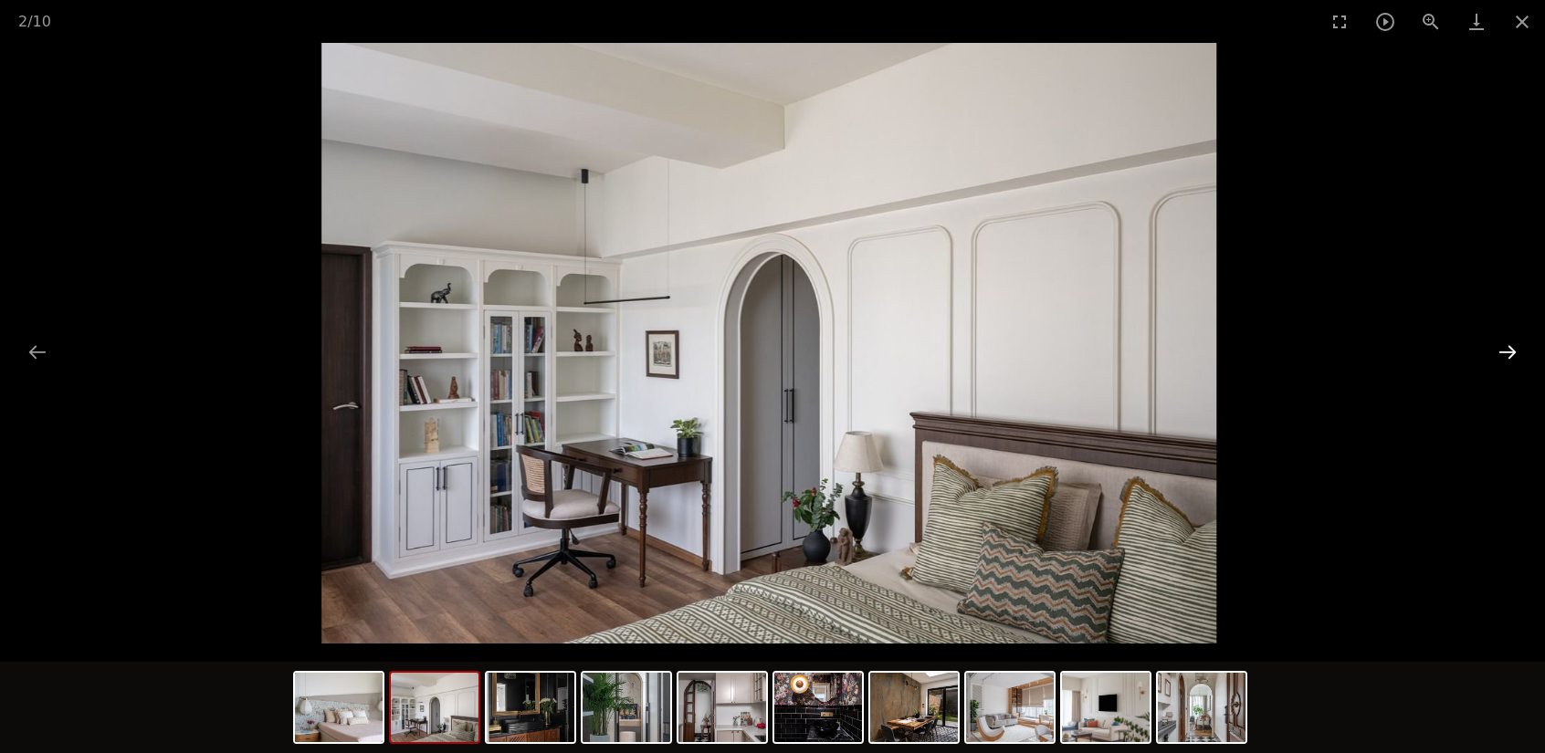
click at [1500, 356] on button "Next slide" at bounding box center [1507, 352] width 38 height 36
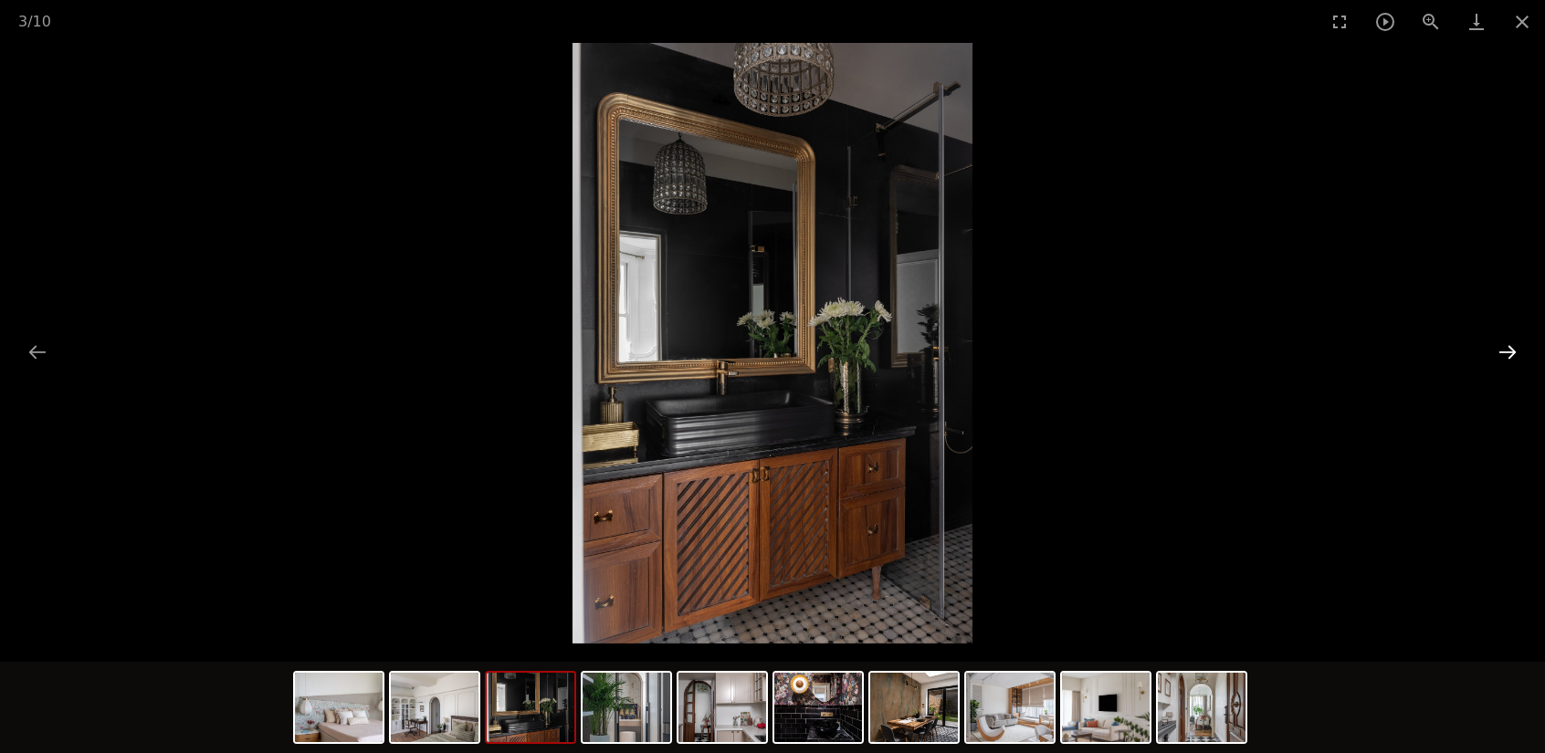
click at [1500, 356] on button "Next slide" at bounding box center [1507, 352] width 38 height 36
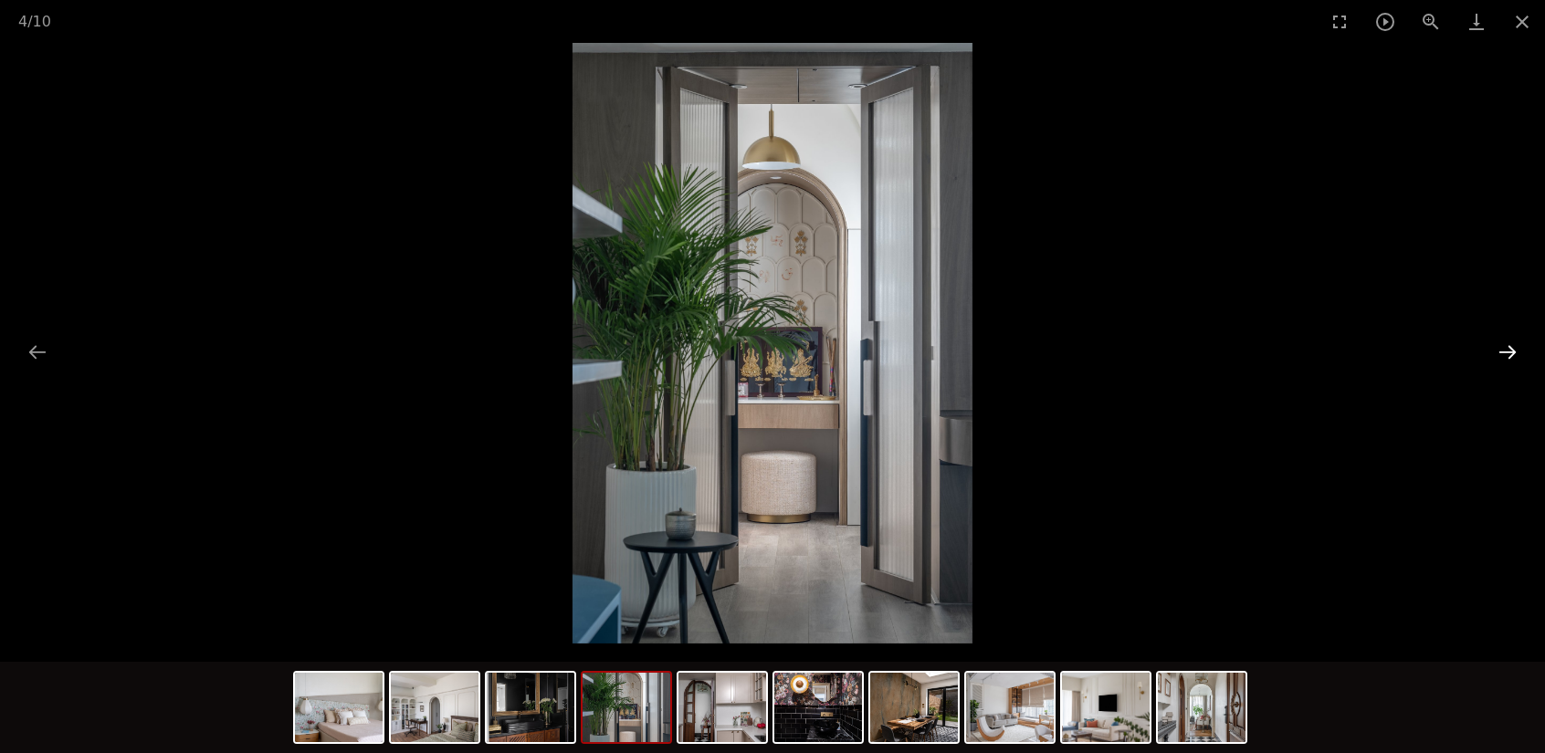
click at [1500, 356] on button "Next slide" at bounding box center [1507, 352] width 38 height 36
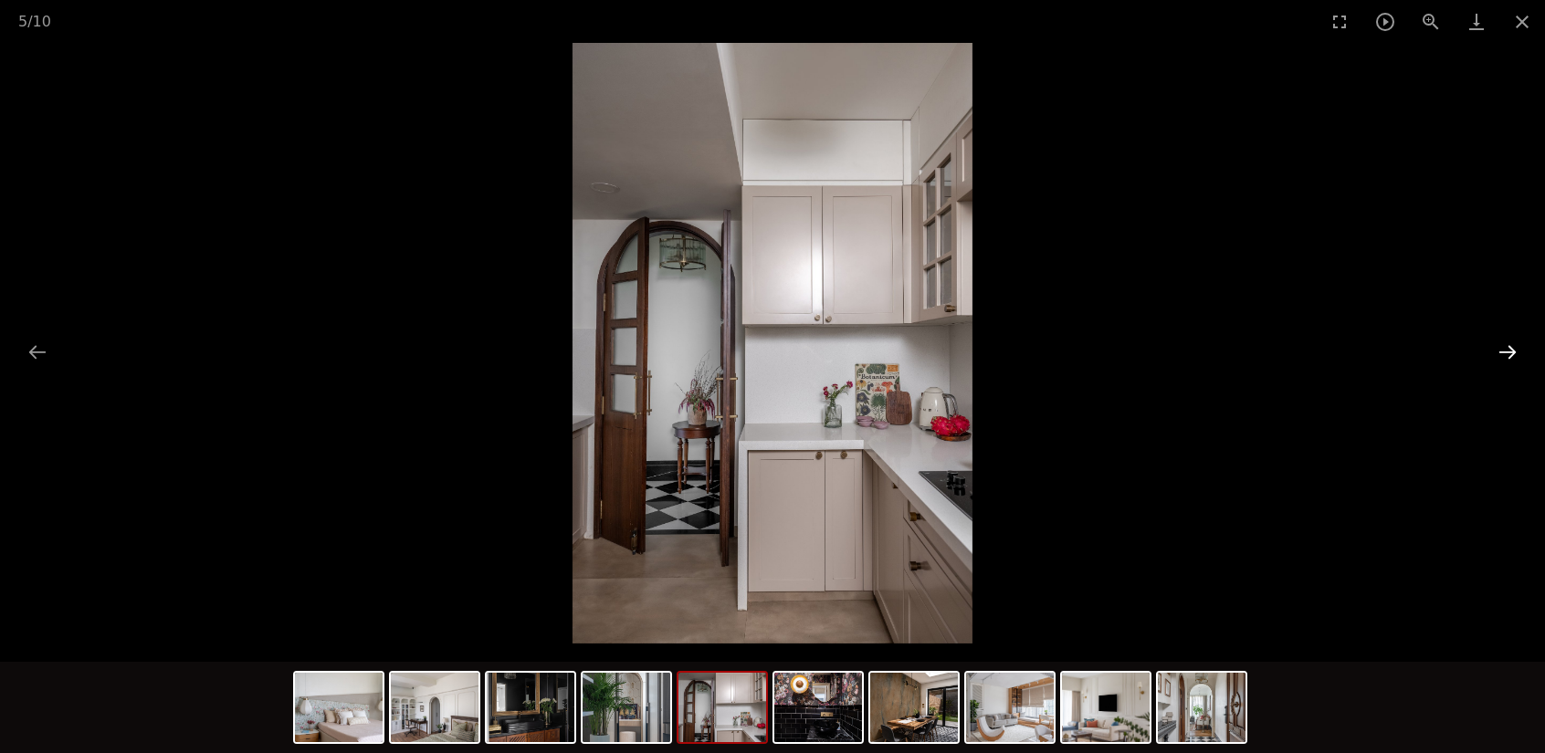
click at [1500, 356] on button "Next slide" at bounding box center [1507, 352] width 38 height 36
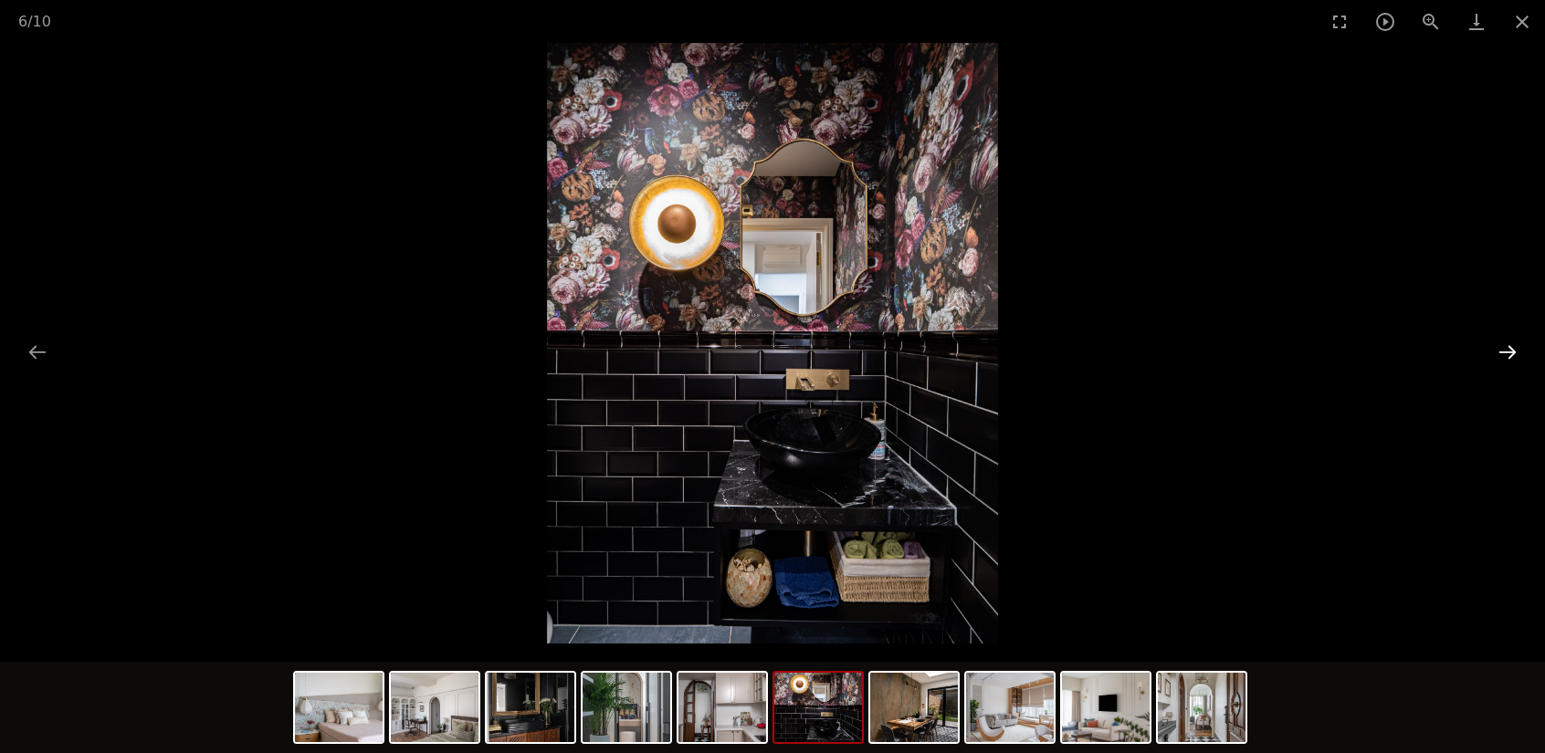
click at [1500, 356] on button "Next slide" at bounding box center [1507, 352] width 38 height 36
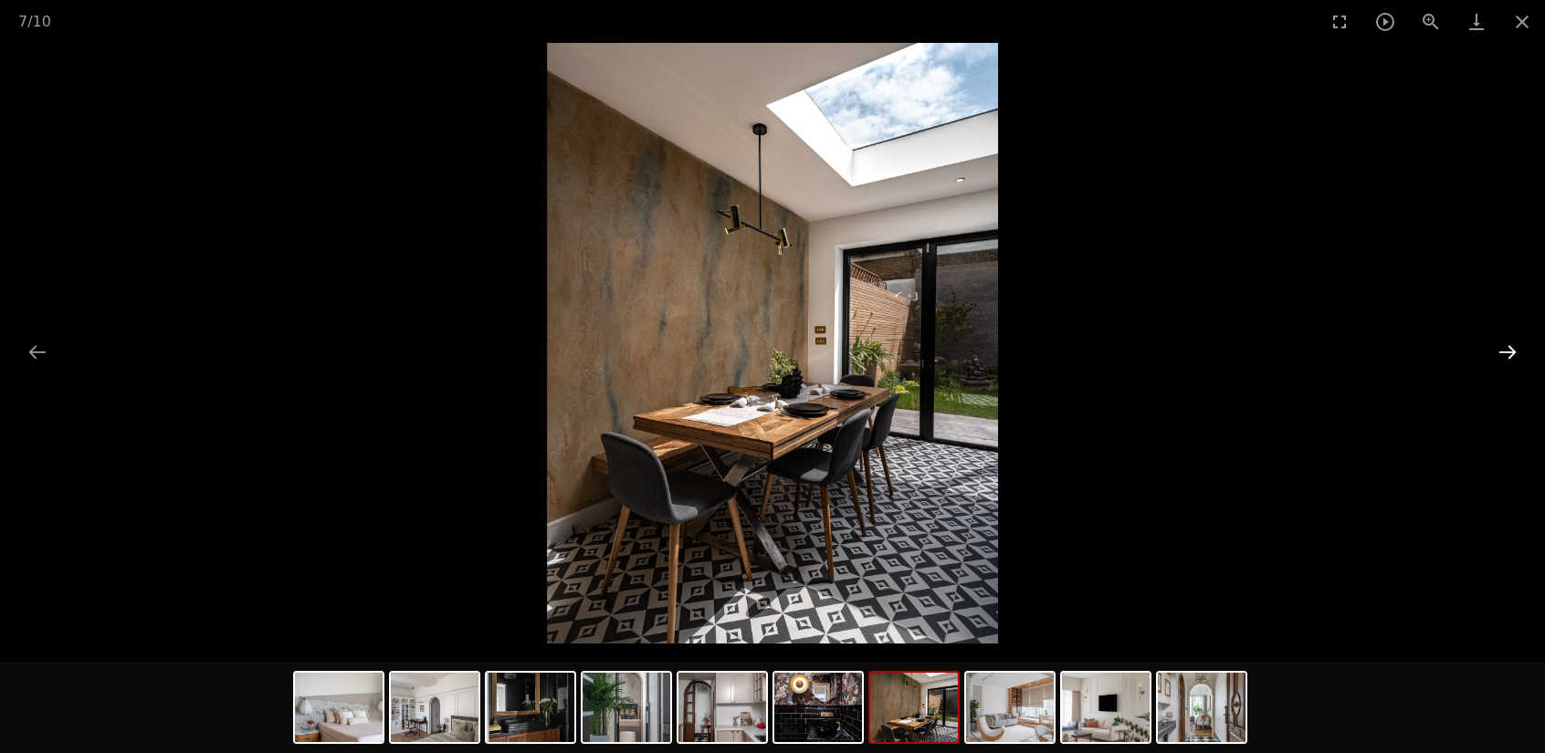
click at [1500, 356] on button "Next slide" at bounding box center [1507, 352] width 38 height 36
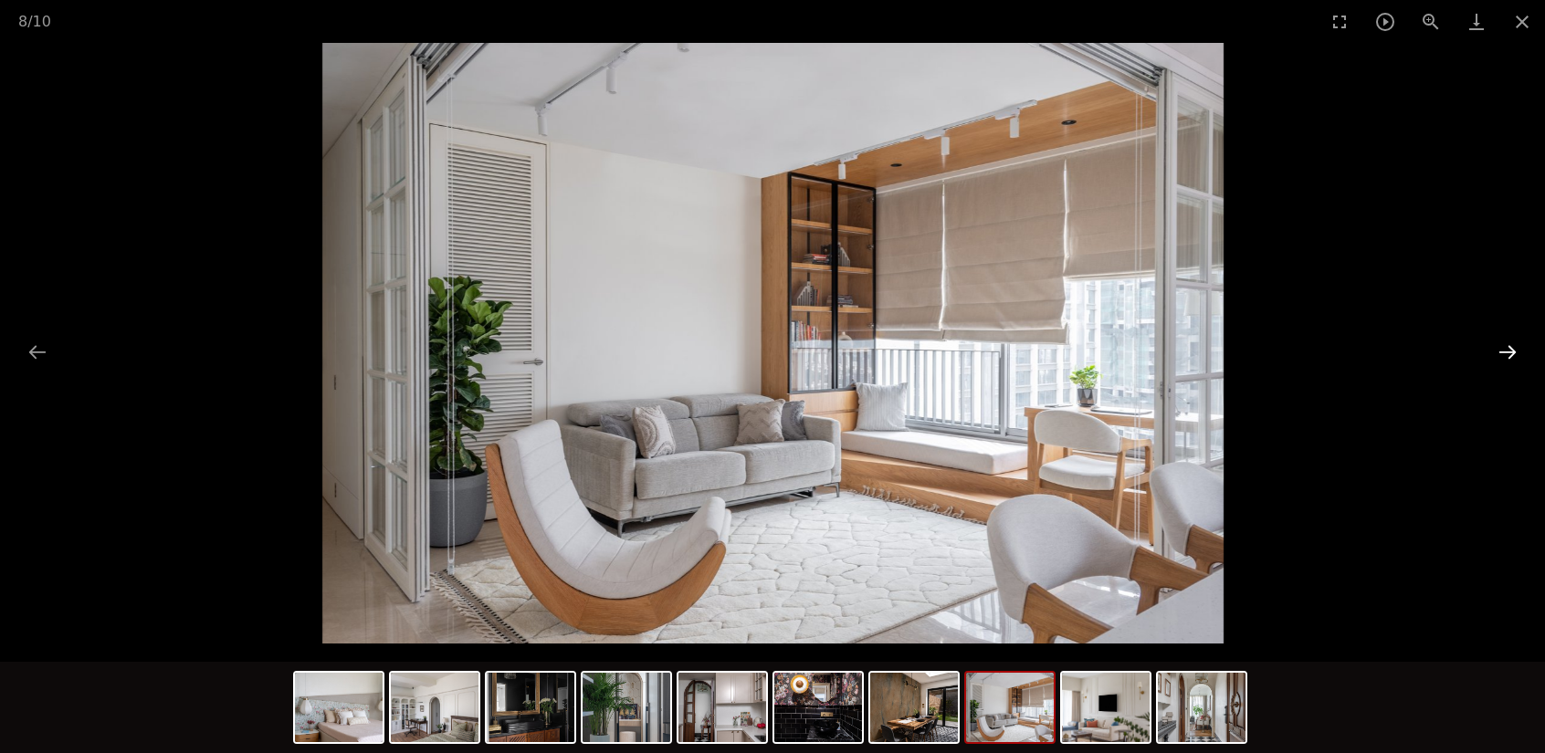
click at [1500, 356] on button "Next slide" at bounding box center [1507, 352] width 38 height 36
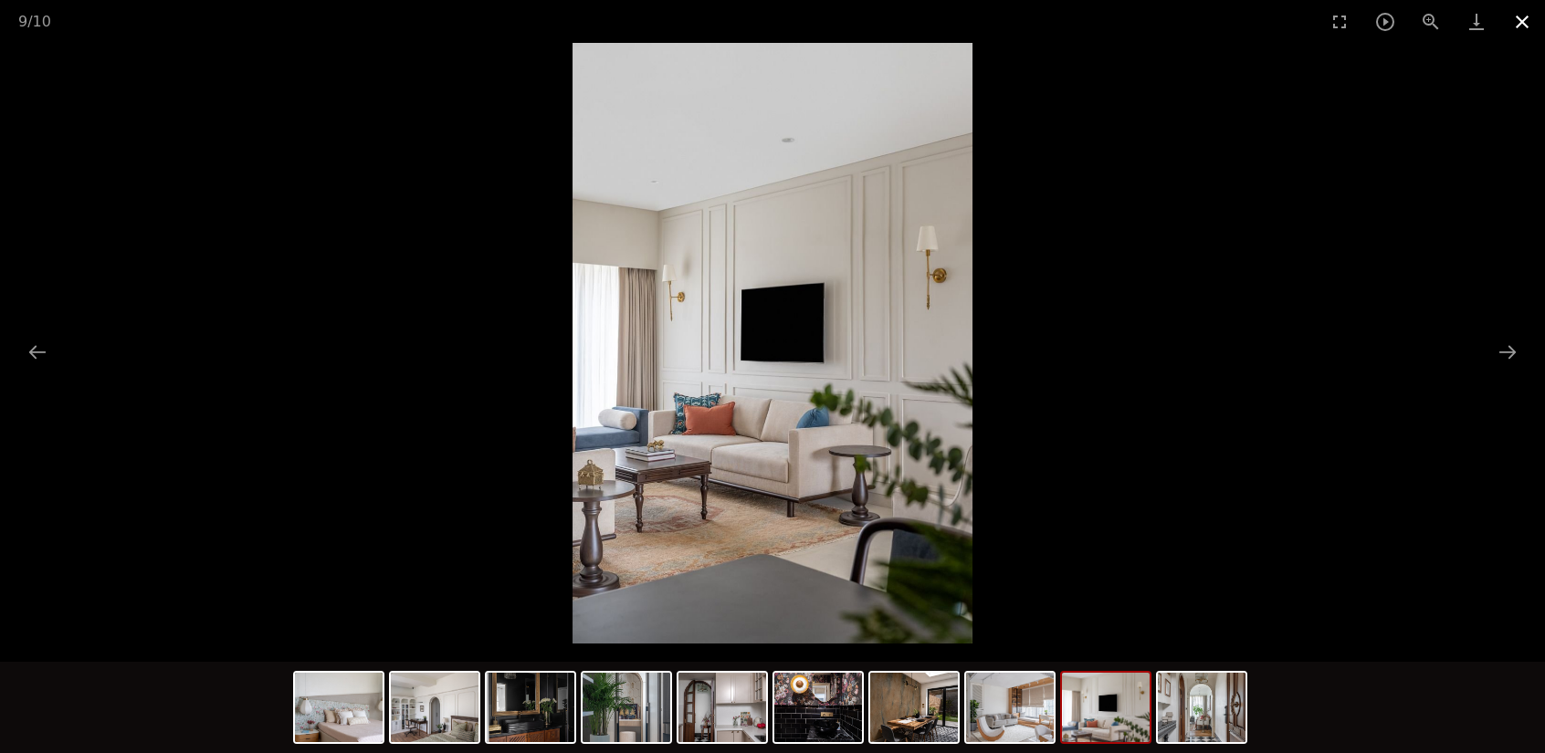
click at [1525, 26] on button "Close gallery" at bounding box center [1522, 21] width 46 height 43
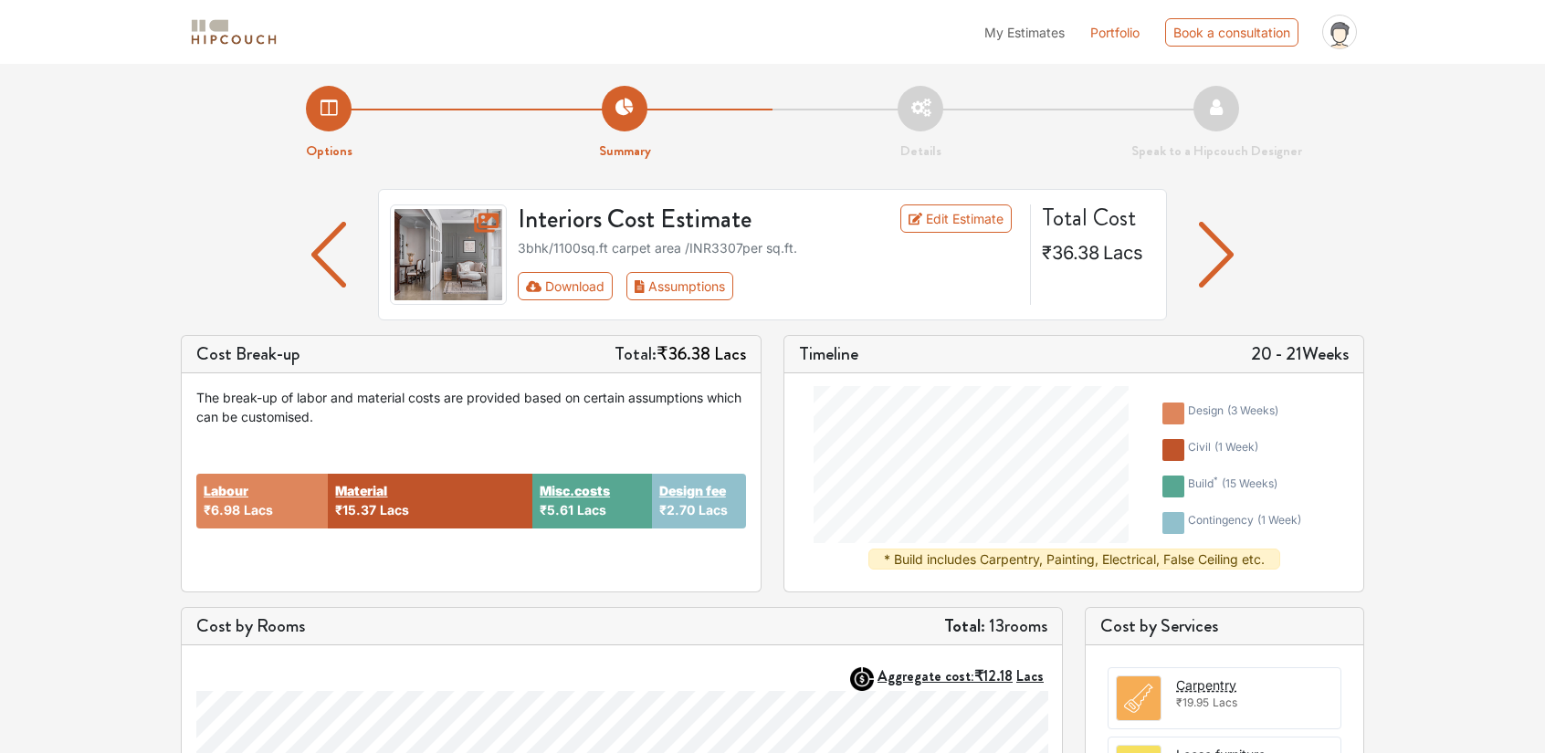
click at [1231, 255] on img "button" at bounding box center [1217, 255] width 36 height 66
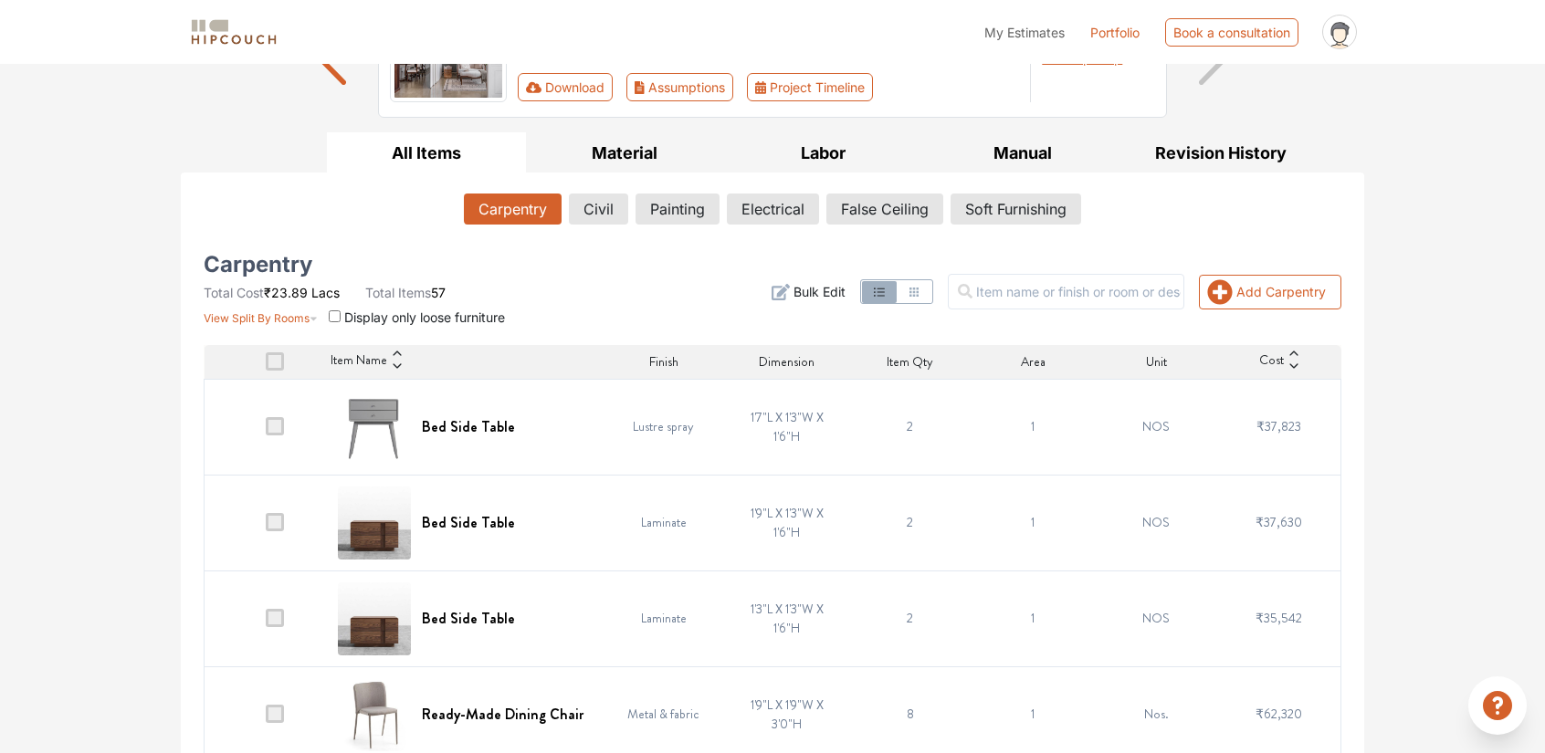
scroll to position [274, 0]
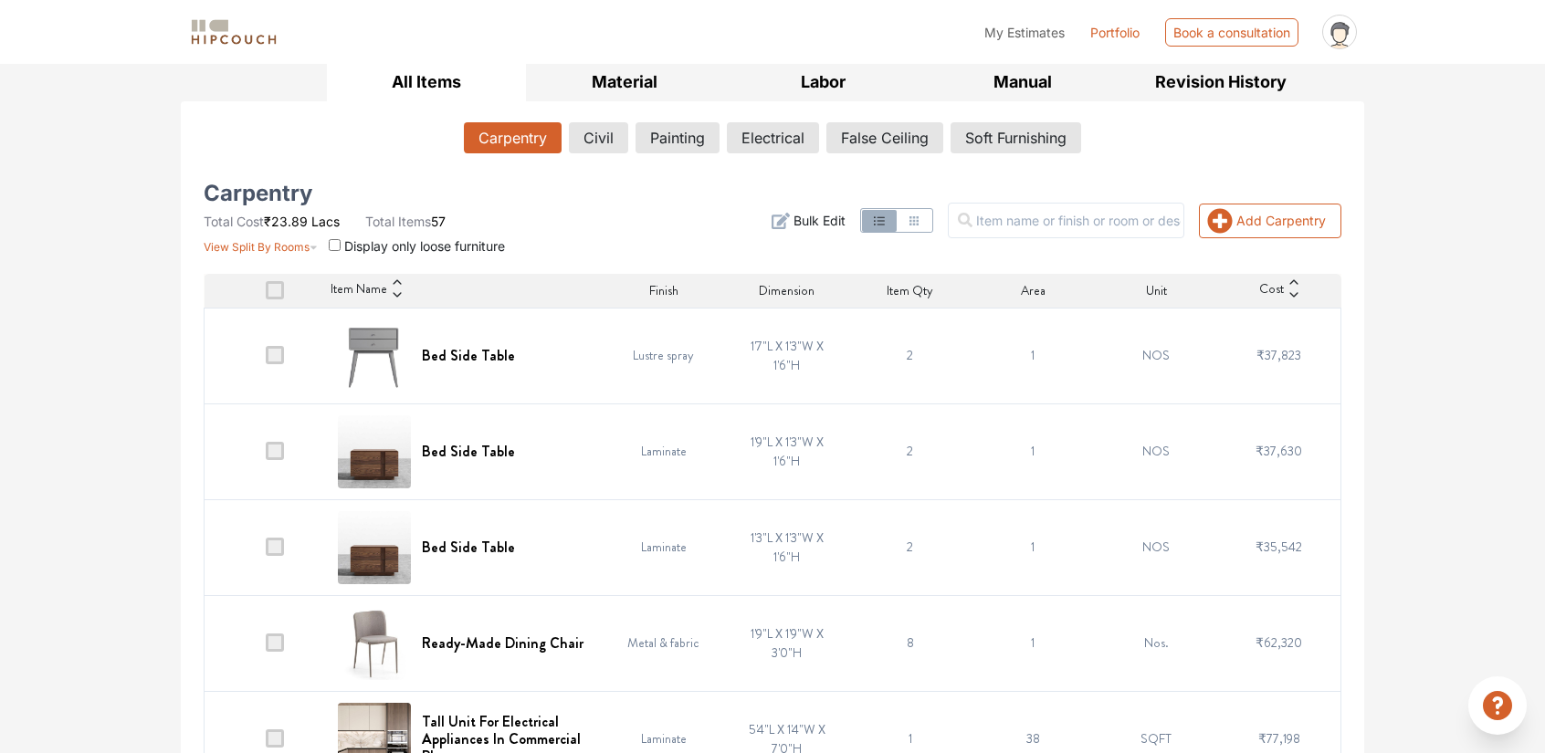
click at [278, 354] on span at bounding box center [275, 355] width 18 height 18
click at [266, 360] on input "checkbox" at bounding box center [266, 360] width 0 height 0
click at [278, 355] on span at bounding box center [275, 355] width 18 height 18
click at [266, 360] on input "checkbox" at bounding box center [266, 360] width 0 height 0
click at [278, 355] on span at bounding box center [275, 355] width 18 height 18
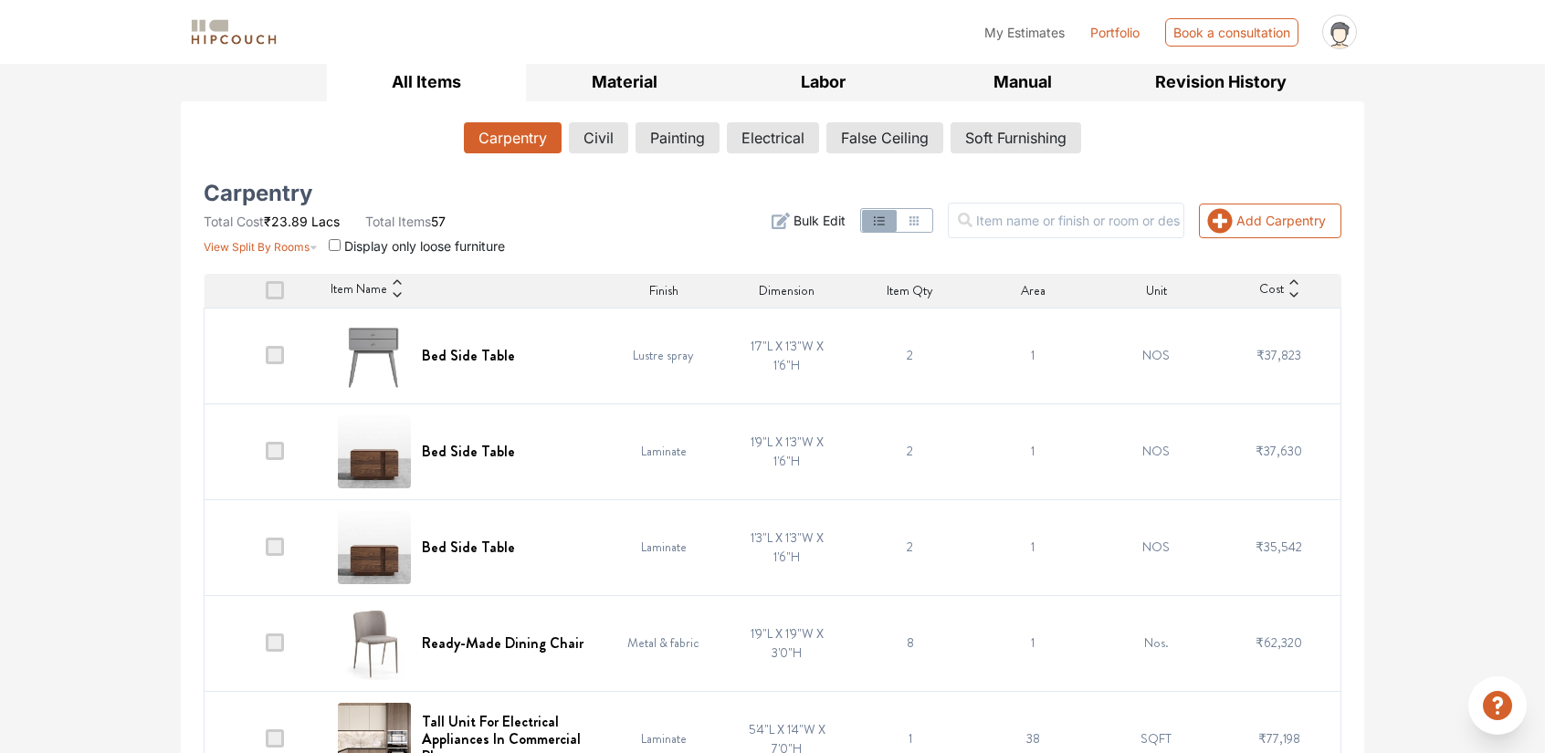
click at [266, 360] on input "checkbox" at bounding box center [266, 360] width 0 height 0
click at [278, 355] on span at bounding box center [275, 355] width 18 height 18
click at [266, 360] on input "checkbox" at bounding box center [266, 360] width 0 height 0
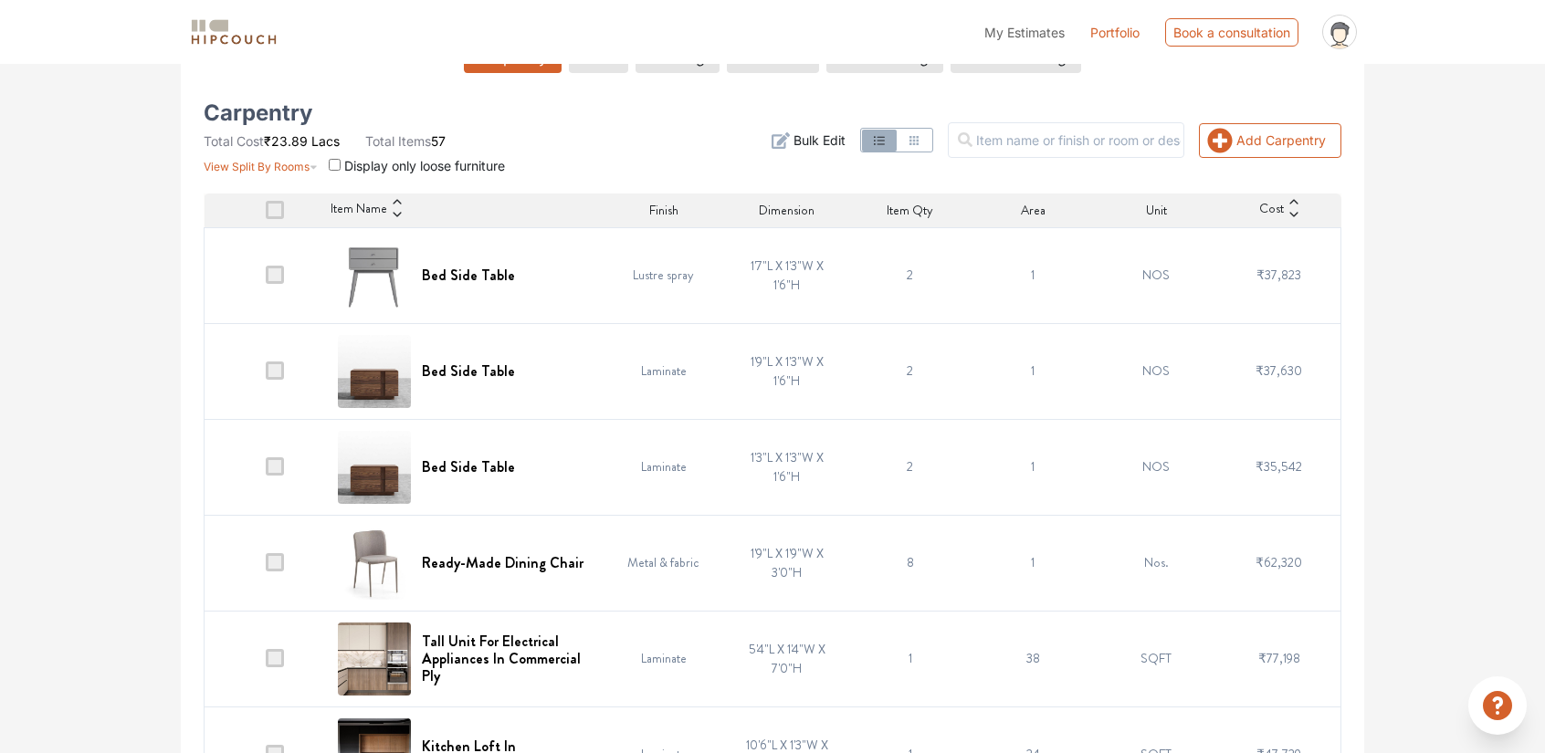
scroll to position [365, 0]
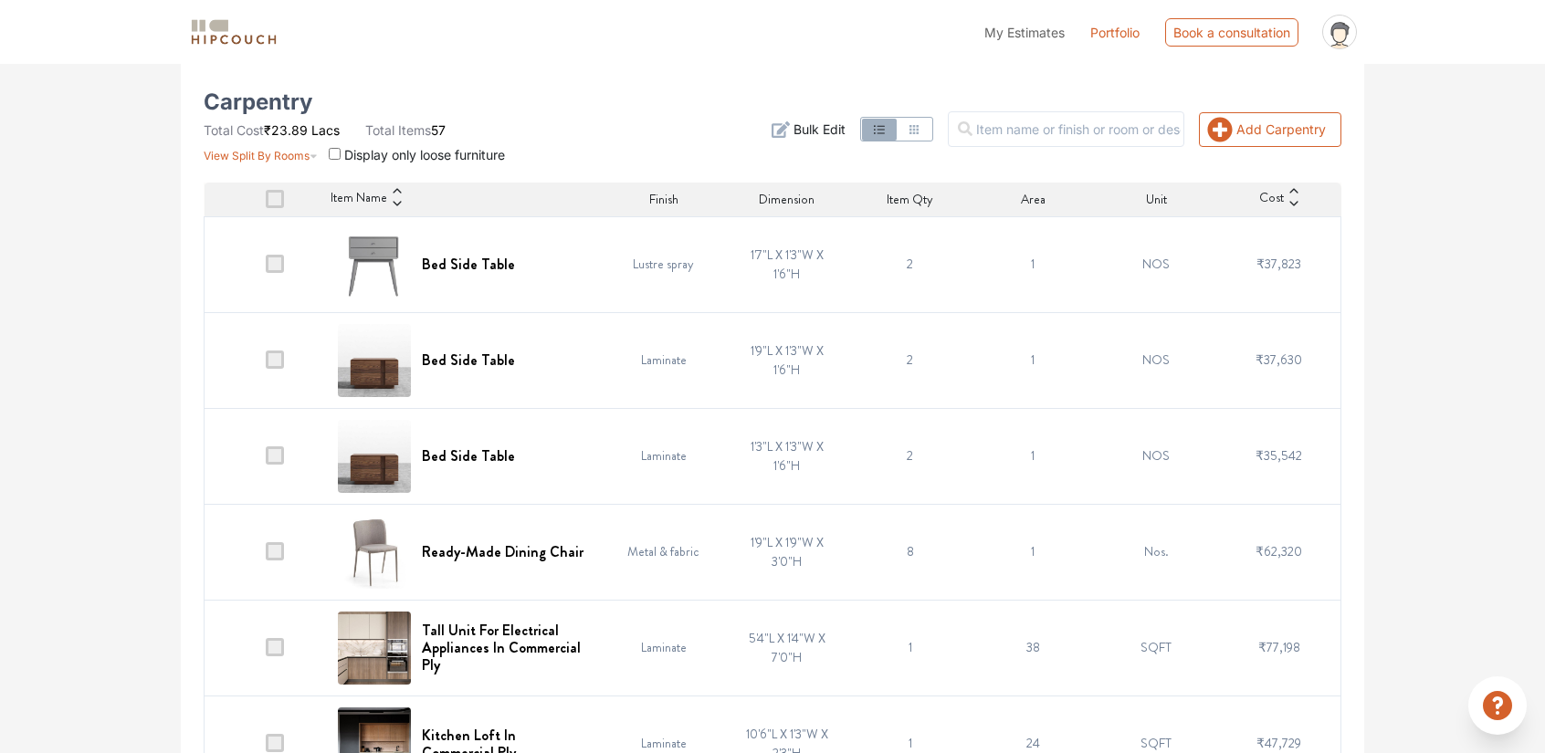
click at [273, 359] on span at bounding box center [275, 360] width 18 height 18
click at [266, 364] on input "checkbox" at bounding box center [266, 364] width 0 height 0
click at [279, 456] on span at bounding box center [275, 455] width 18 height 18
click at [266, 460] on input "checkbox" at bounding box center [266, 460] width 0 height 0
click at [277, 547] on span at bounding box center [275, 551] width 18 height 18
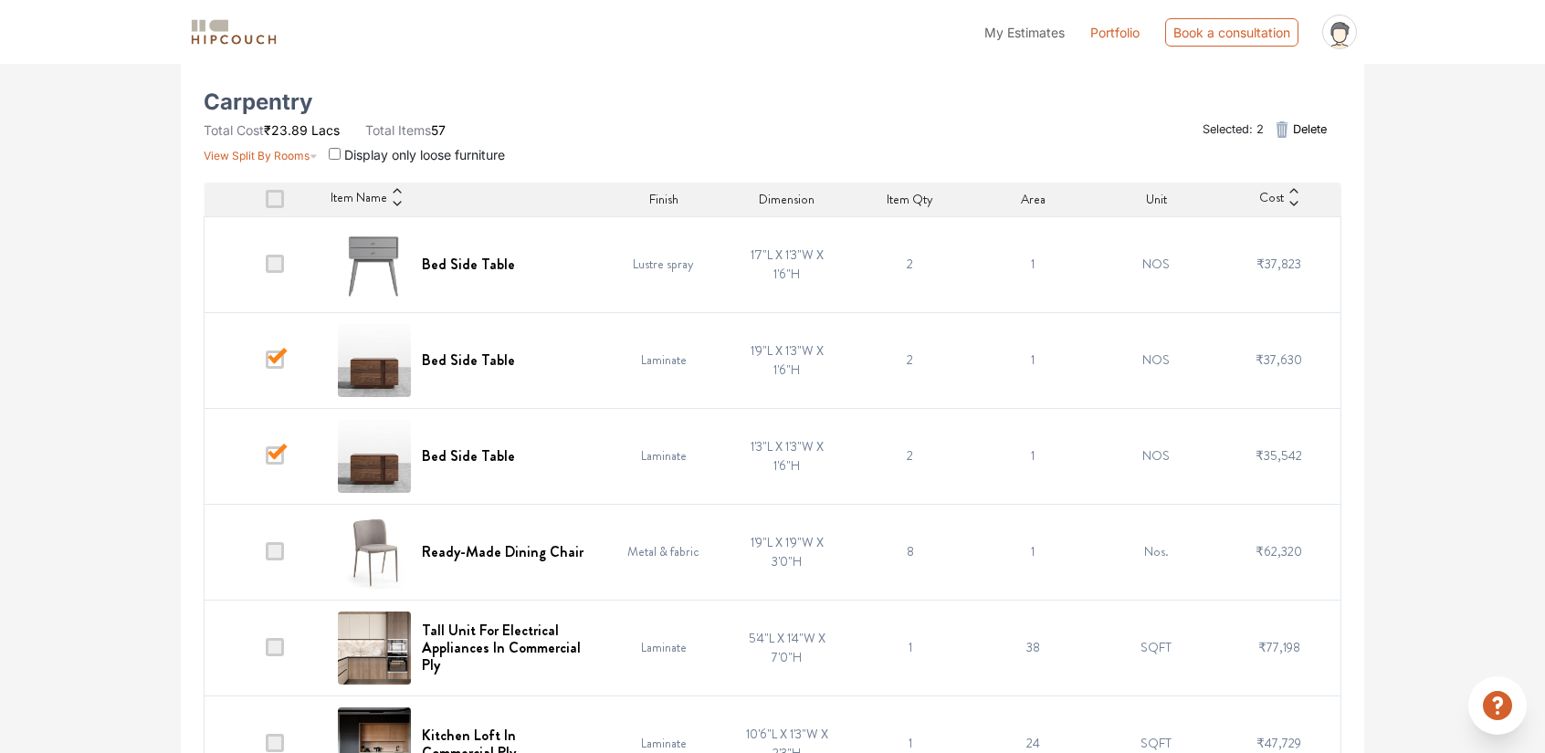
click at [266, 556] on input "checkbox" at bounding box center [266, 556] width 0 height 0
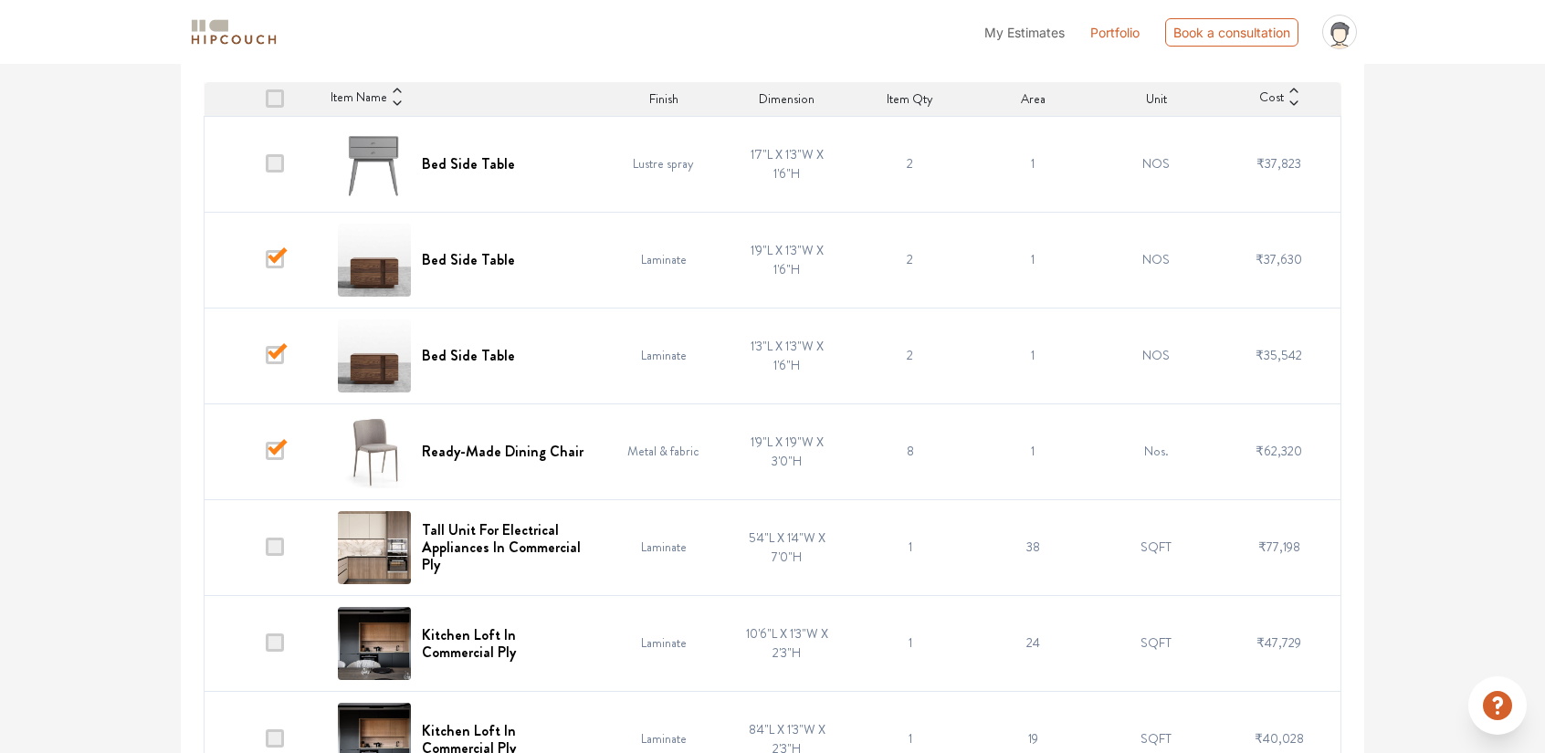
scroll to position [548, 0]
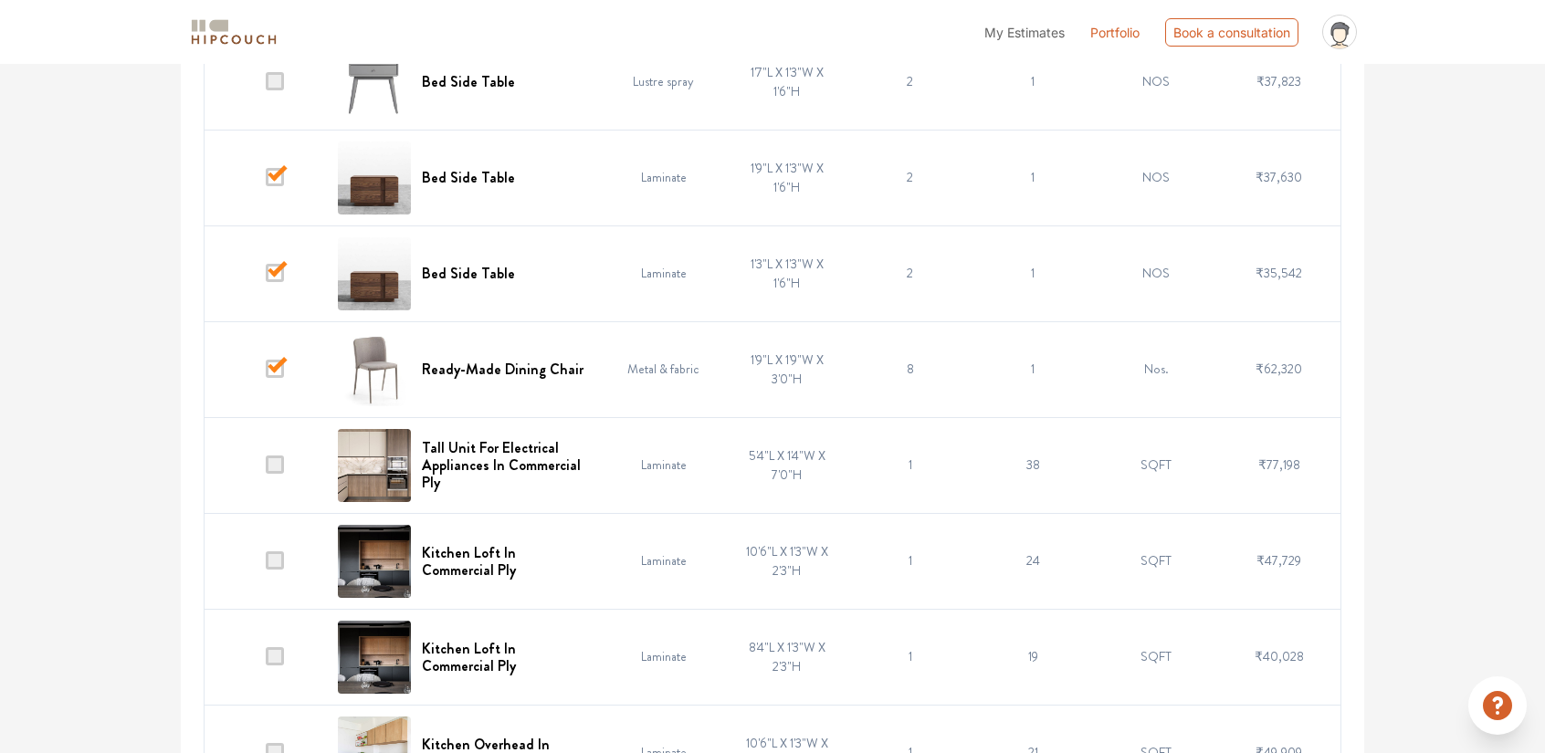
click at [277, 463] on span at bounding box center [275, 465] width 18 height 18
click at [266, 469] on input "checkbox" at bounding box center [266, 469] width 0 height 0
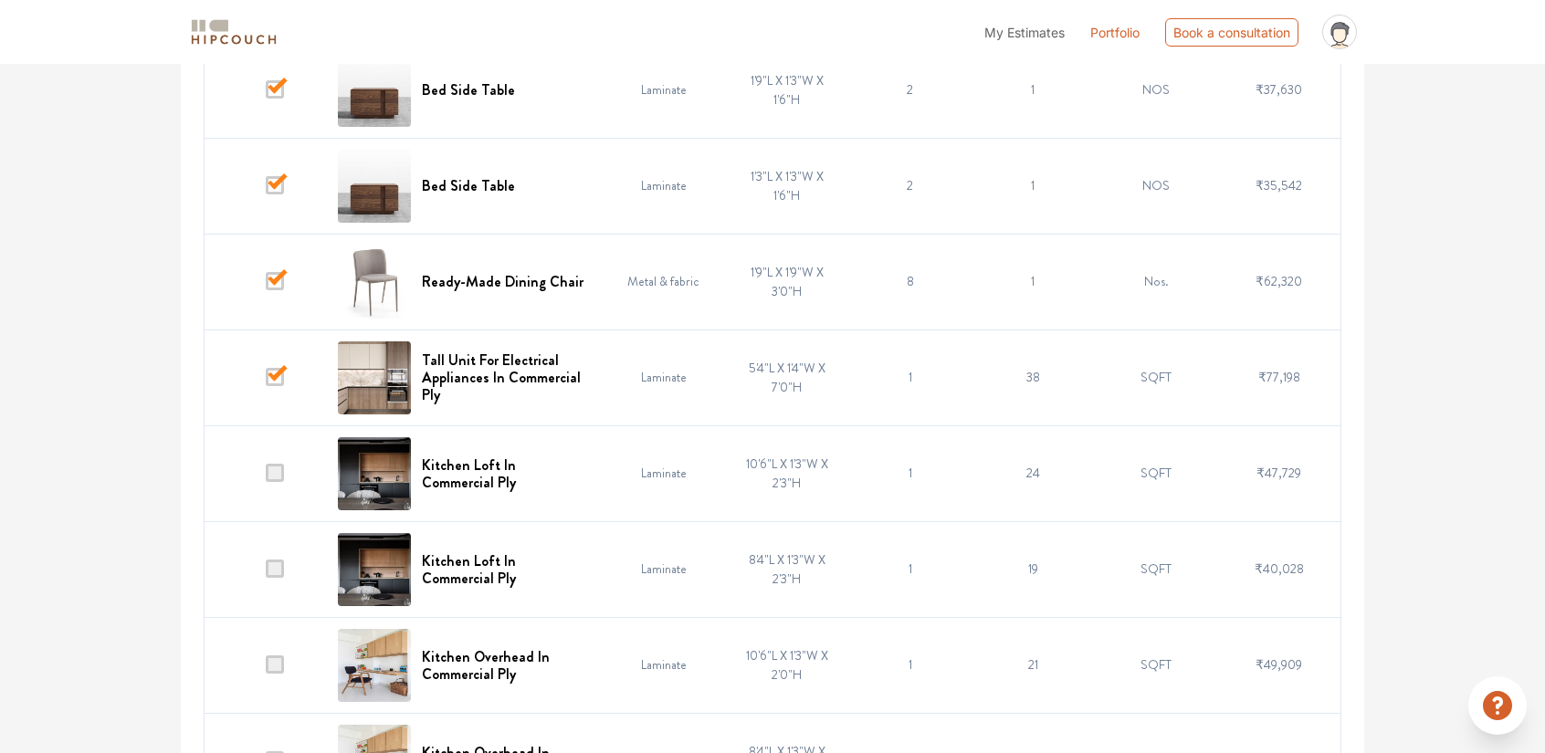
scroll to position [639, 0]
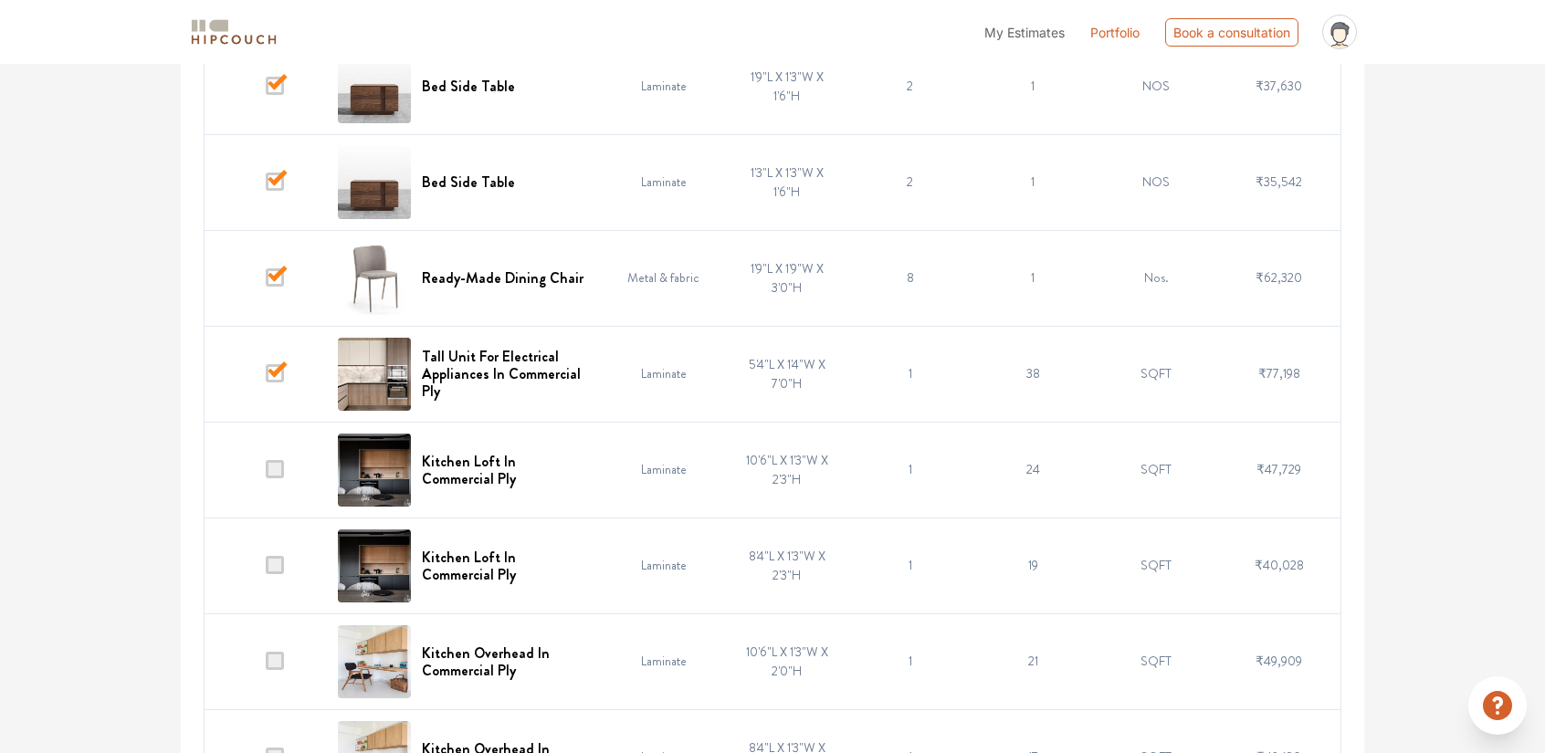
click at [274, 470] on span at bounding box center [275, 469] width 18 height 18
click at [266, 474] on input "checkbox" at bounding box center [266, 474] width 0 height 0
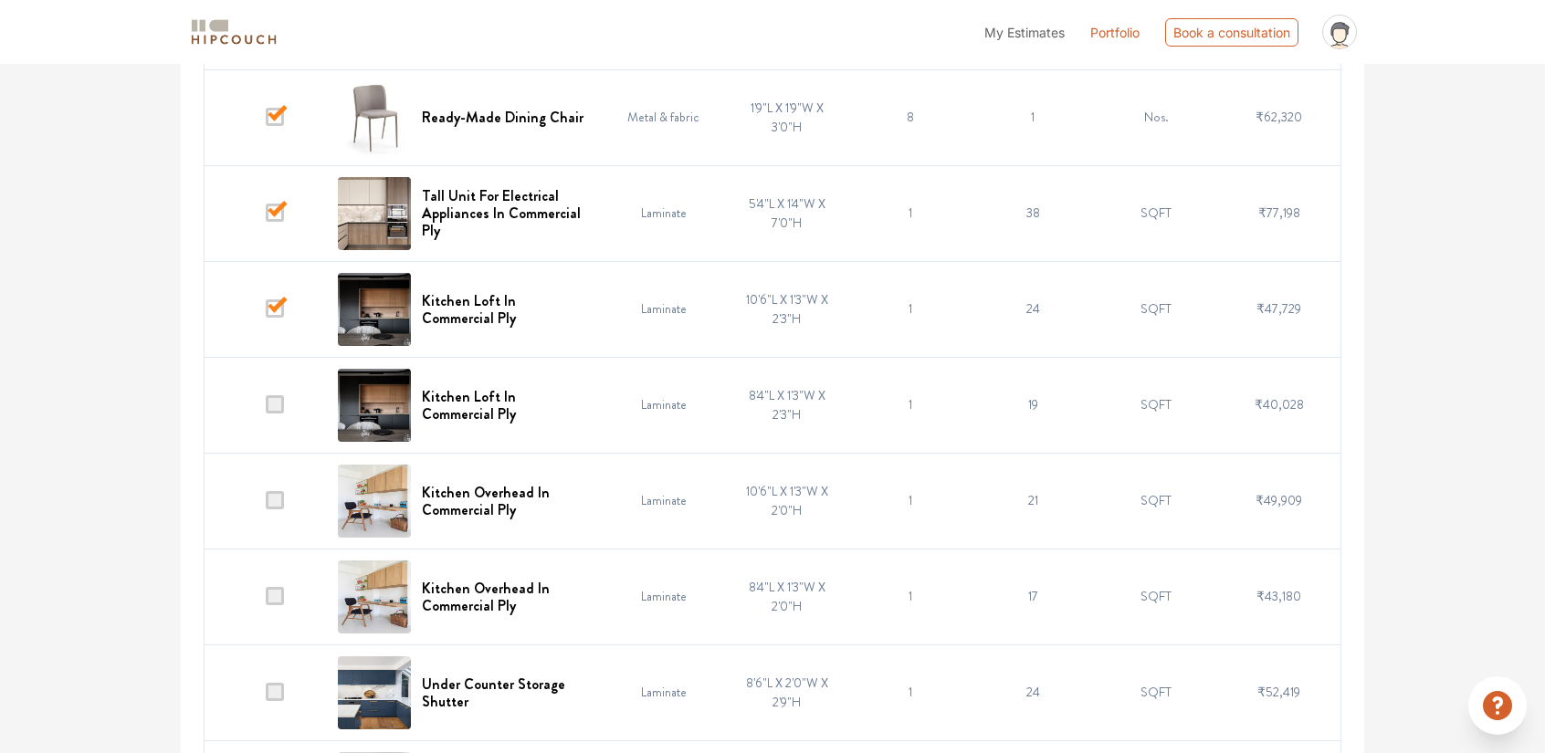
scroll to position [822, 0]
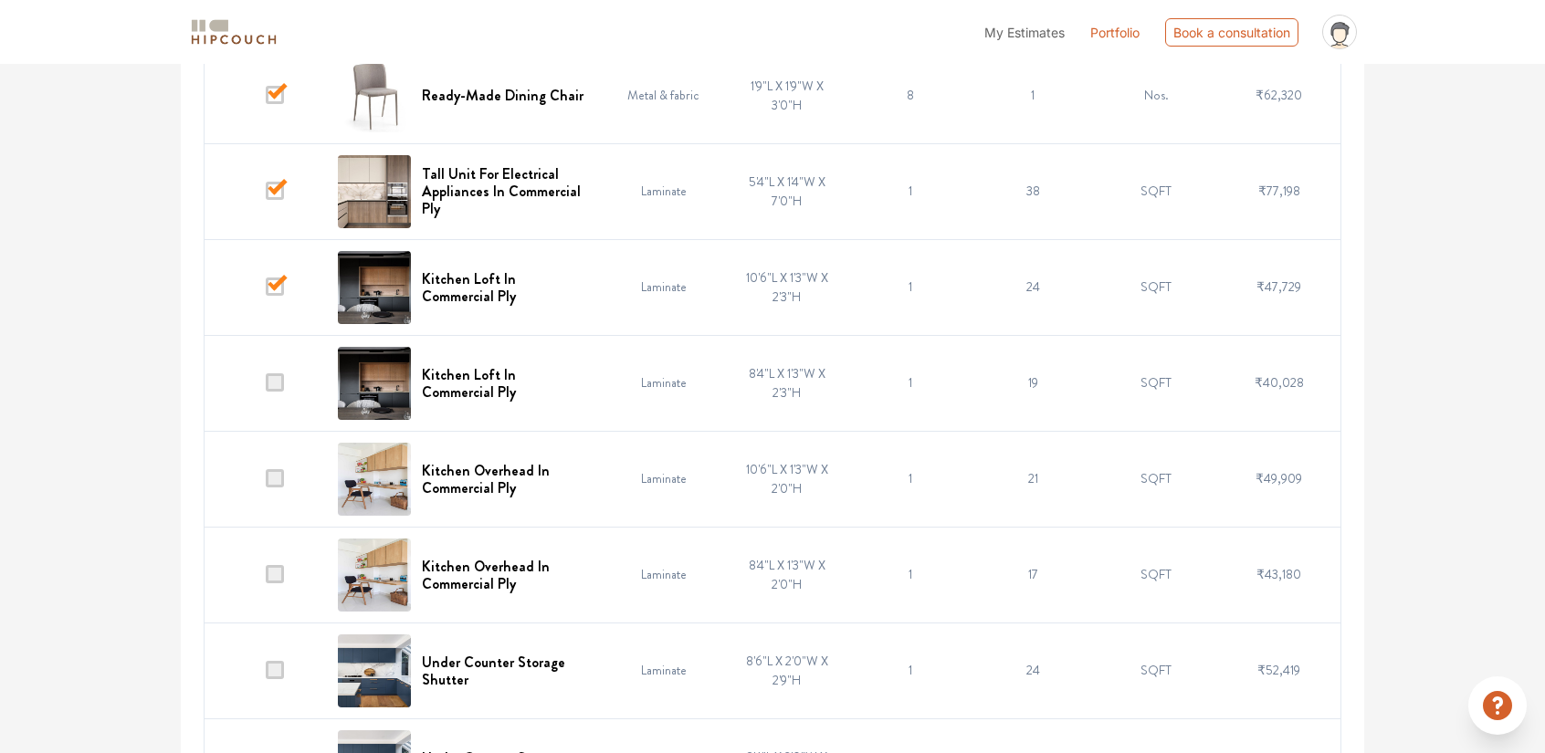
click at [283, 465] on td at bounding box center [266, 479] width 123 height 96
click at [277, 478] on span at bounding box center [275, 478] width 18 height 18
click at [266, 483] on input "checkbox" at bounding box center [266, 483] width 0 height 0
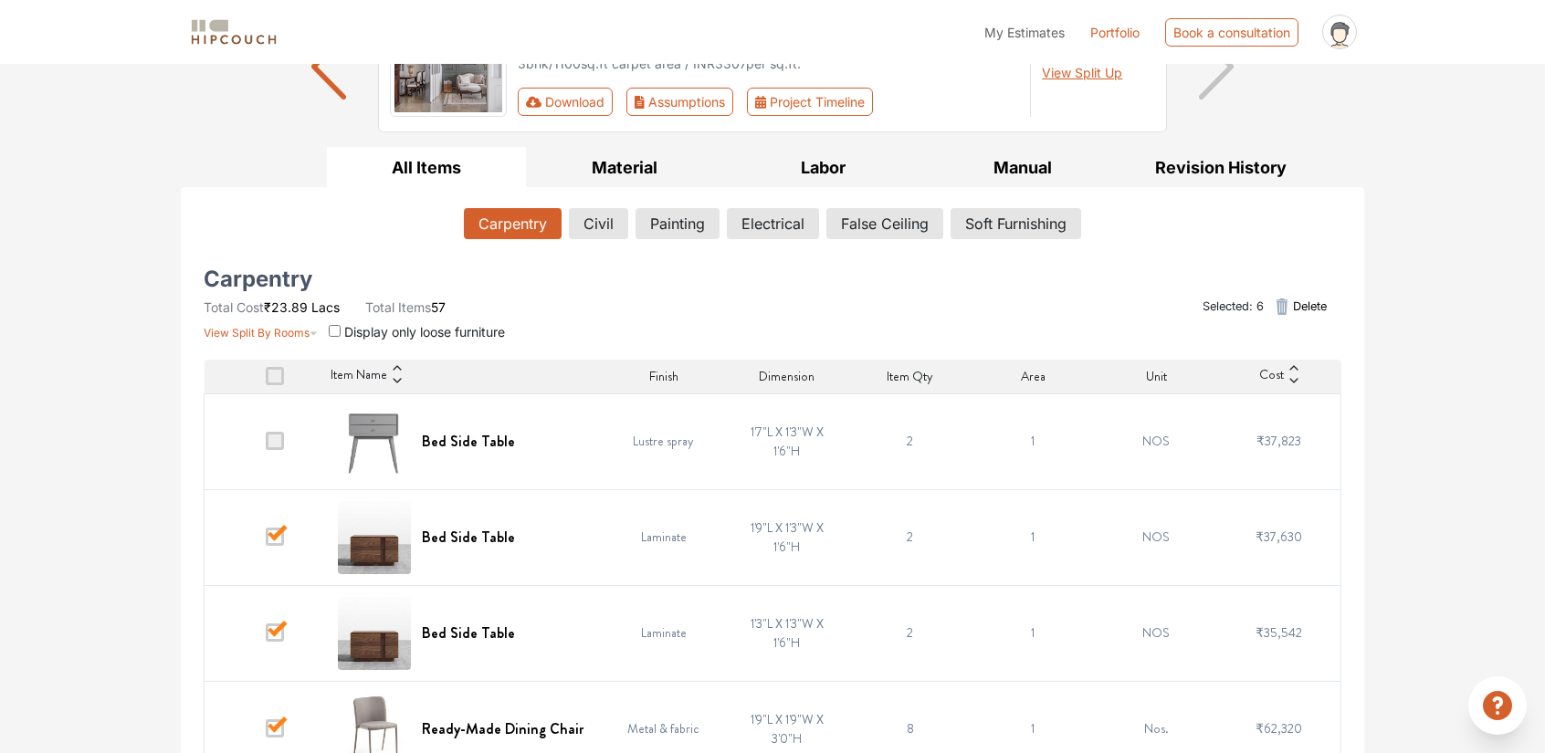
scroll to position [0, 0]
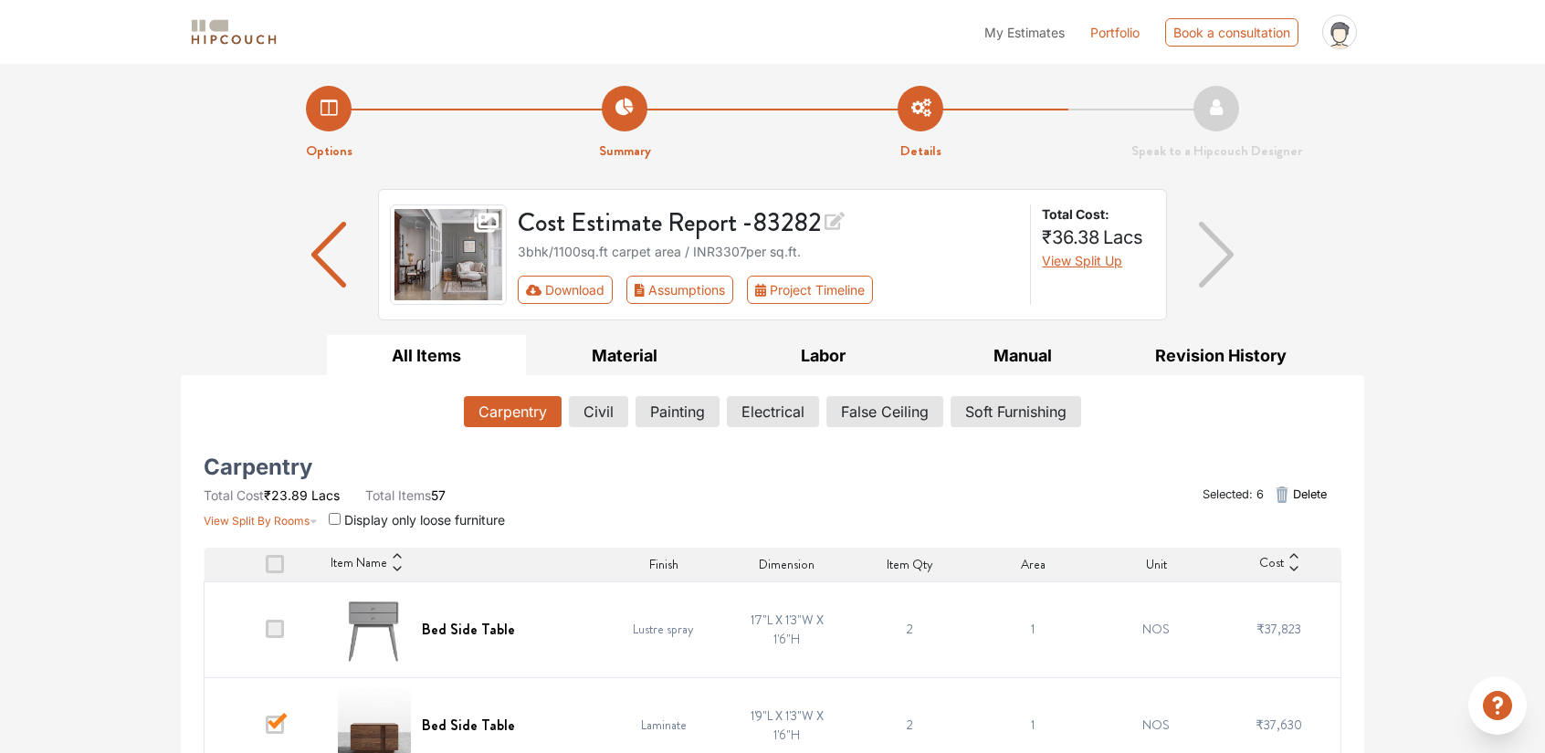
click at [319, 255] on img "button" at bounding box center [329, 255] width 36 height 66
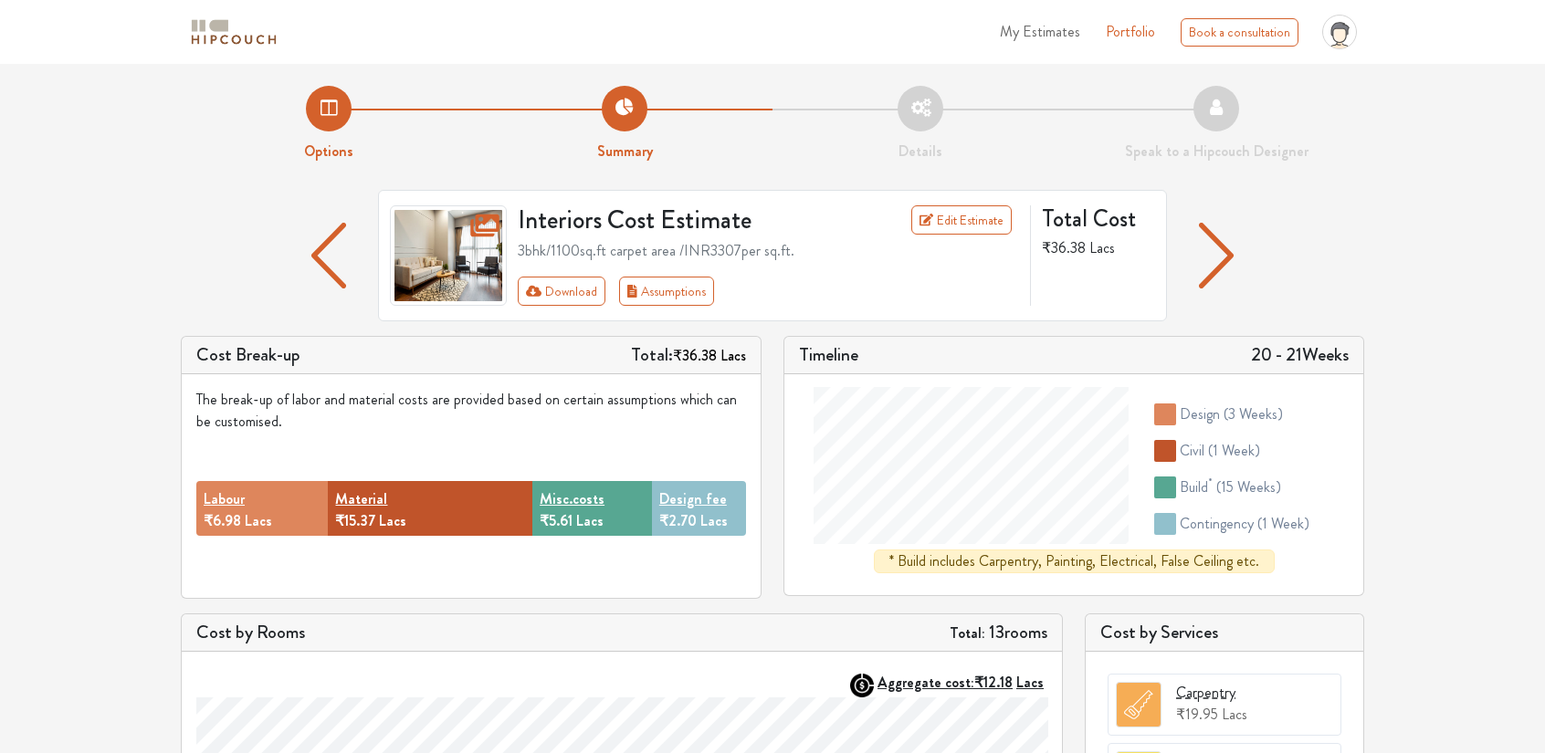
click at [920, 100] on li "Details" at bounding box center [920, 124] width 296 height 77
